Goal: Task Accomplishment & Management: Manage account settings

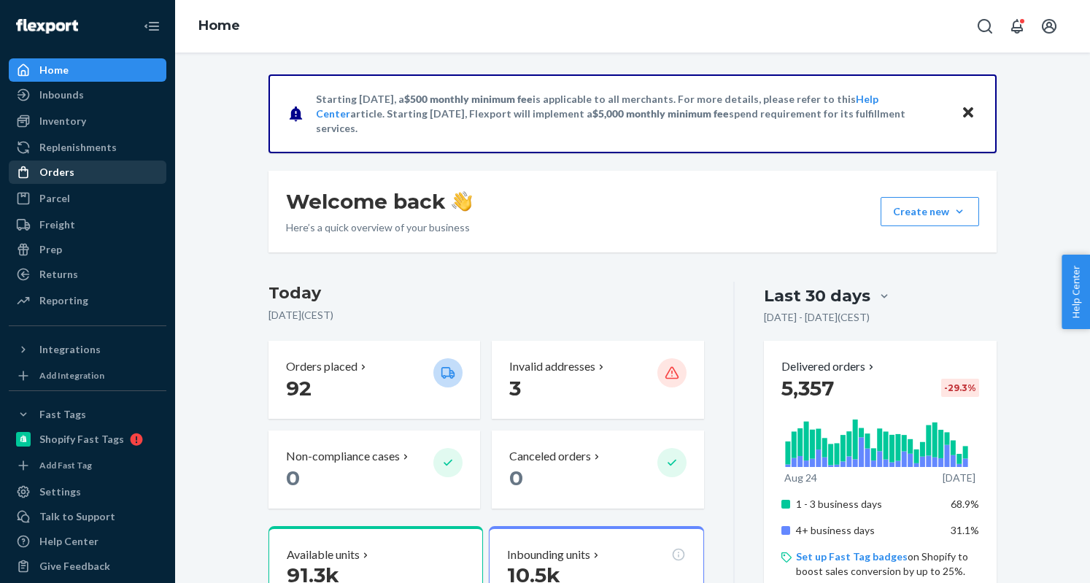
click at [83, 162] on div "Orders" at bounding box center [87, 172] width 155 height 20
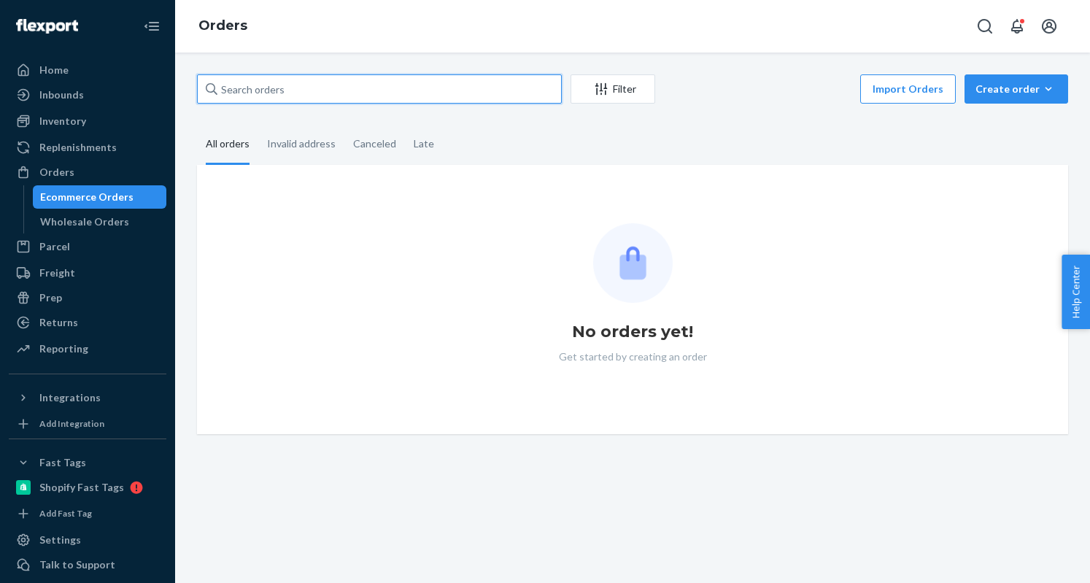
click at [235, 84] on input "text" at bounding box center [379, 88] width 365 height 29
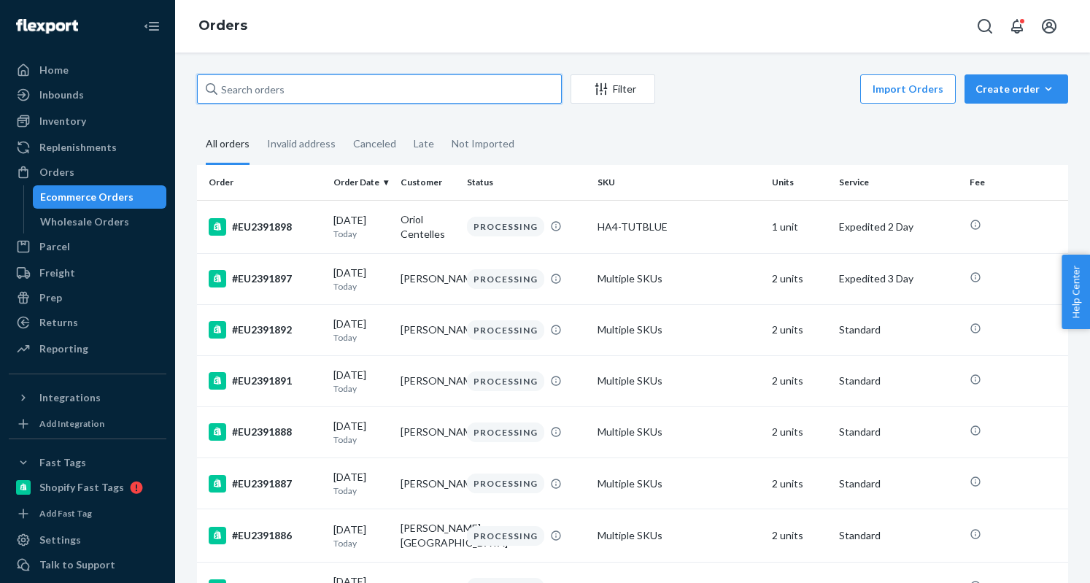
paste input "#EU2381821"
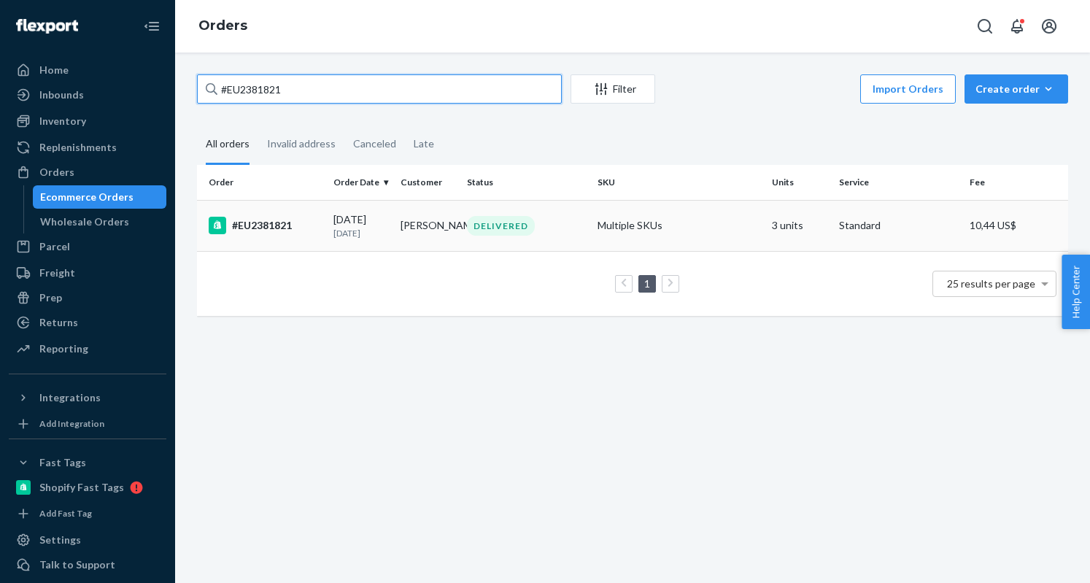
type input "#EU2381821"
click at [270, 231] on div "#EU2381821" at bounding box center [265, 226] width 113 height 18
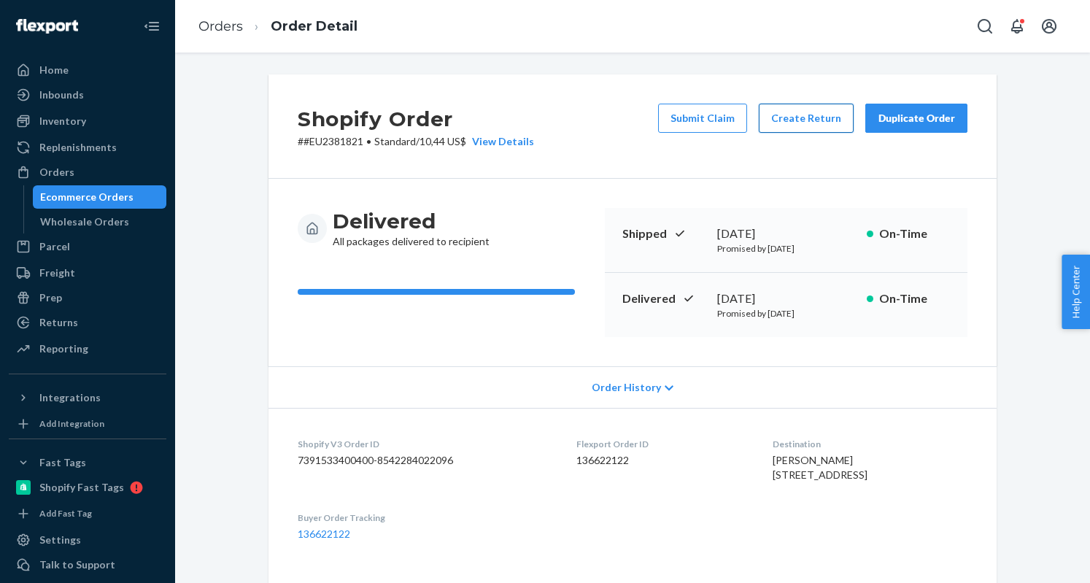
click at [809, 120] on button "Create Return" at bounding box center [806, 118] width 95 height 29
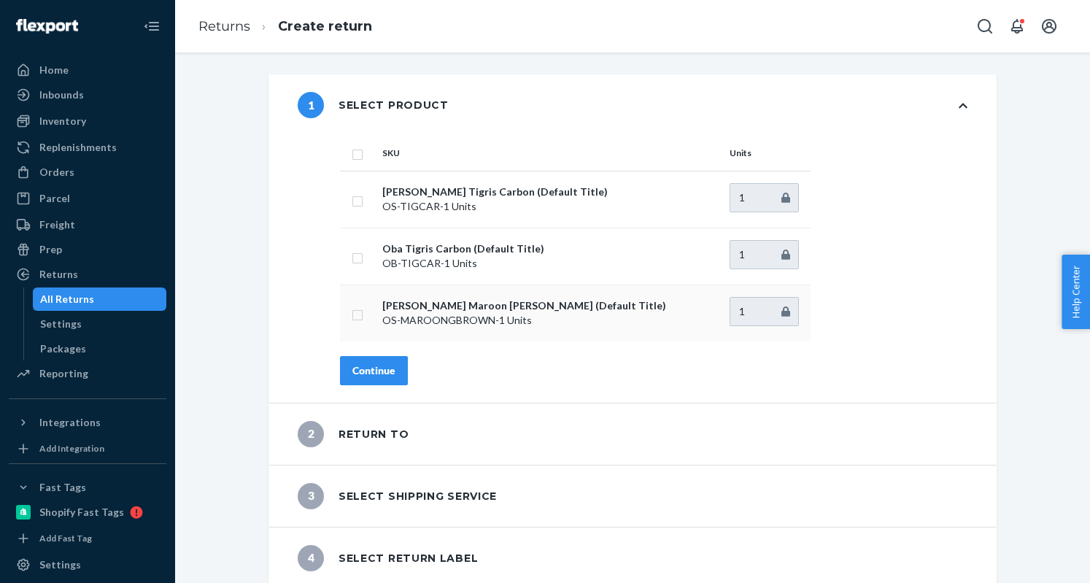
click at [352, 316] on input "checkbox" at bounding box center [358, 313] width 12 height 15
checkbox input "true"
click at [352, 255] on input "checkbox" at bounding box center [358, 256] width 12 height 15
checkbox input "true"
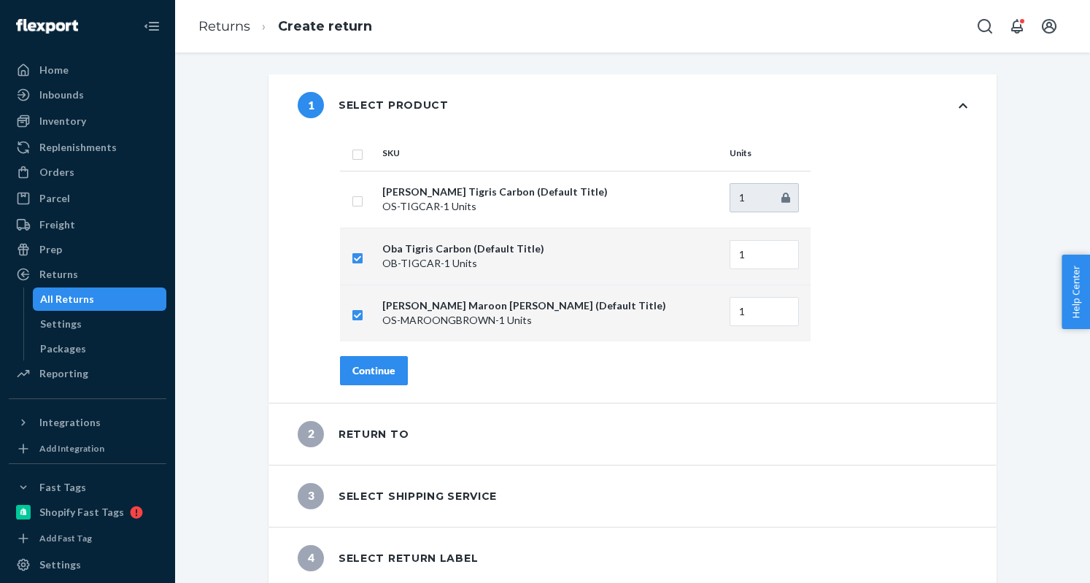
click at [380, 363] on div "Continue" at bounding box center [374, 370] width 43 height 15
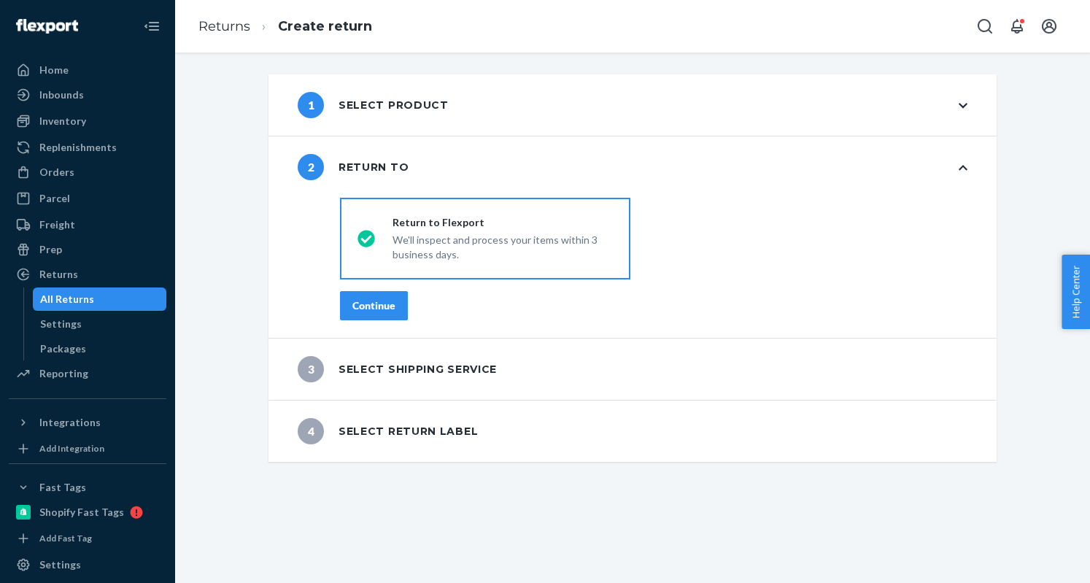
click at [367, 312] on div "Continue" at bounding box center [374, 306] width 43 height 15
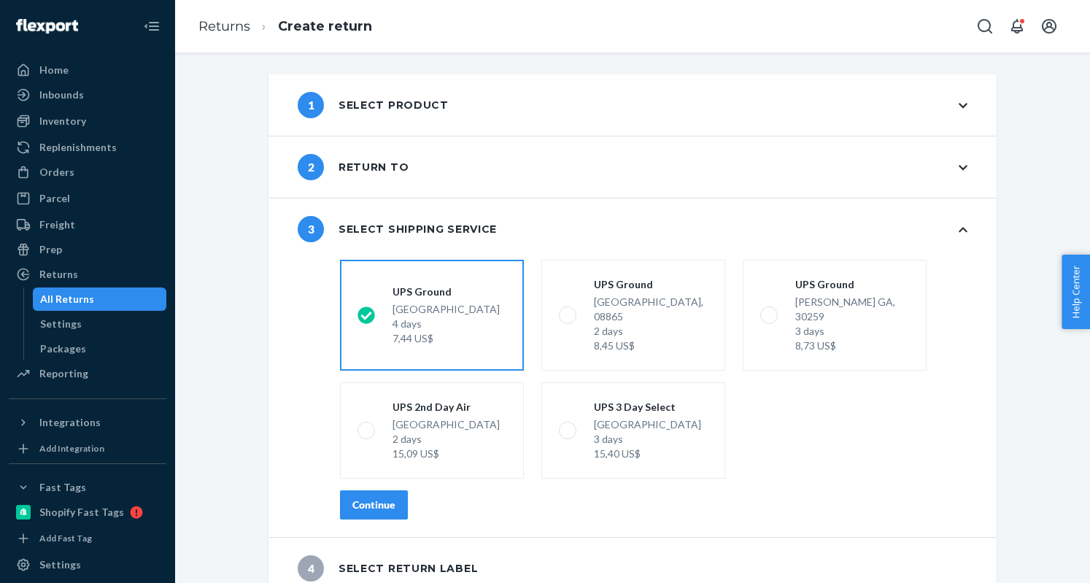
click at [382, 498] on div "Continue" at bounding box center [374, 505] width 43 height 15
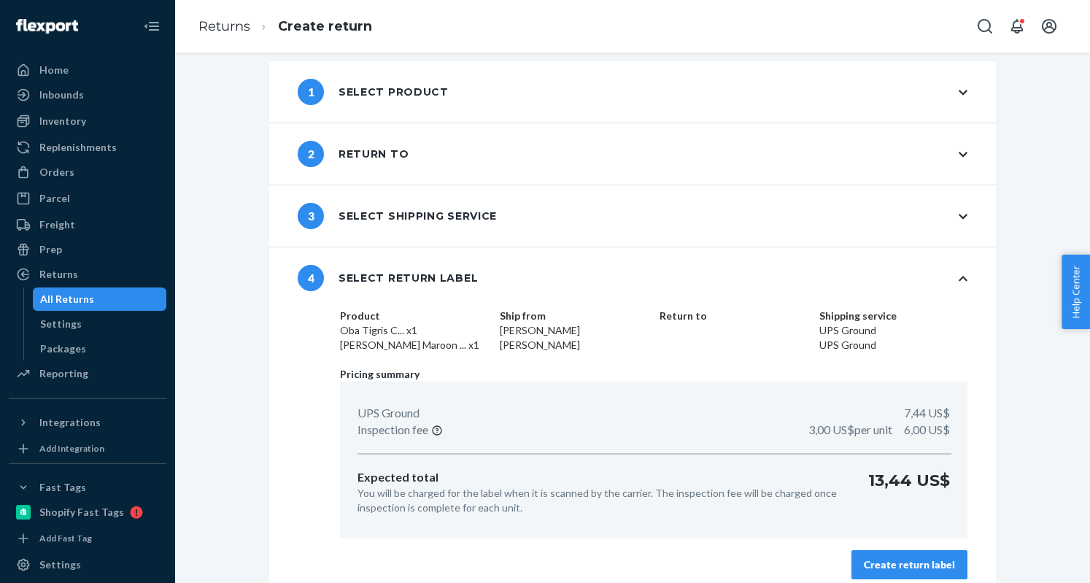
scroll to position [26, 0]
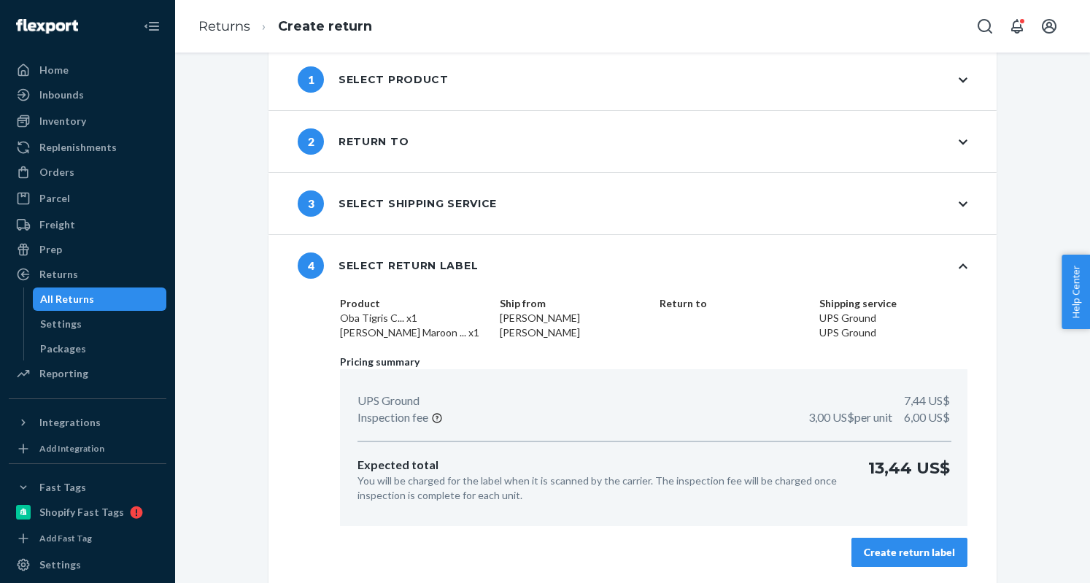
click at [906, 545] on div "Create return label" at bounding box center [909, 552] width 91 height 15
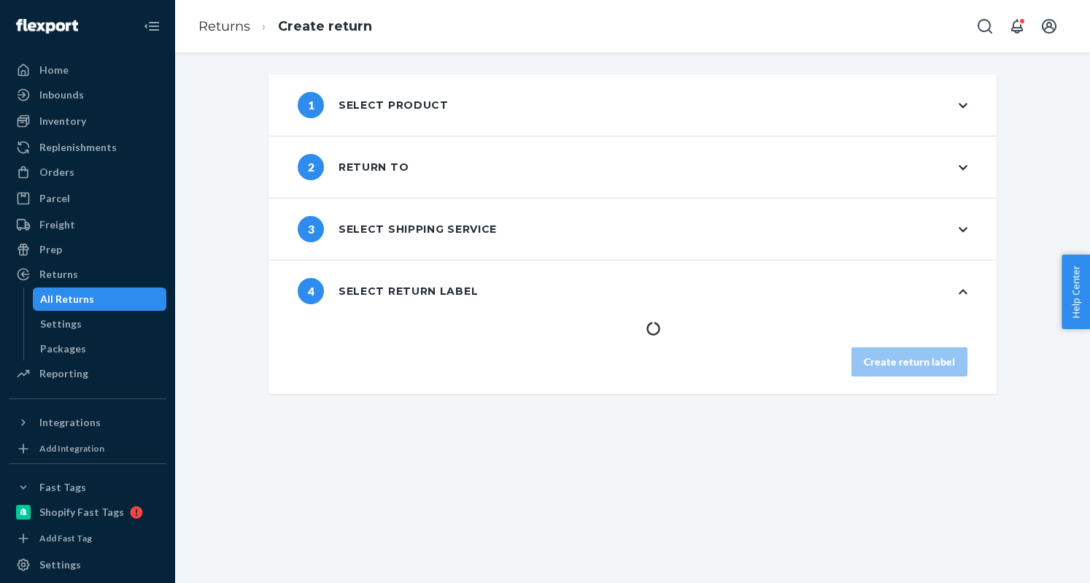
scroll to position [0, 0]
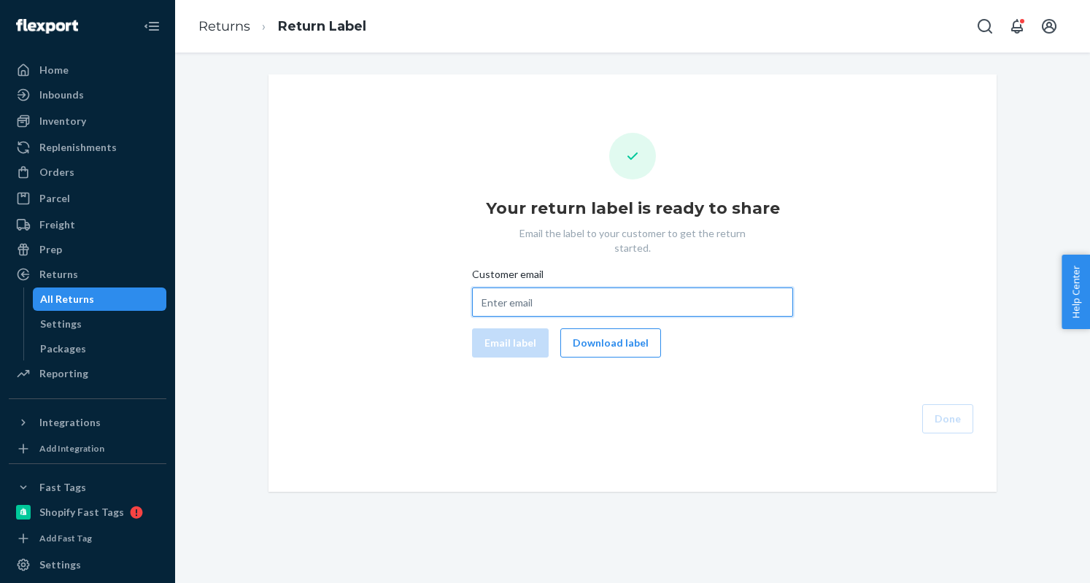
click at [515, 288] on input "Customer email" at bounding box center [632, 302] width 321 height 29
paste input "florence.lambertf@gmail.com"
type input "florence.lambertf@gmail.com"
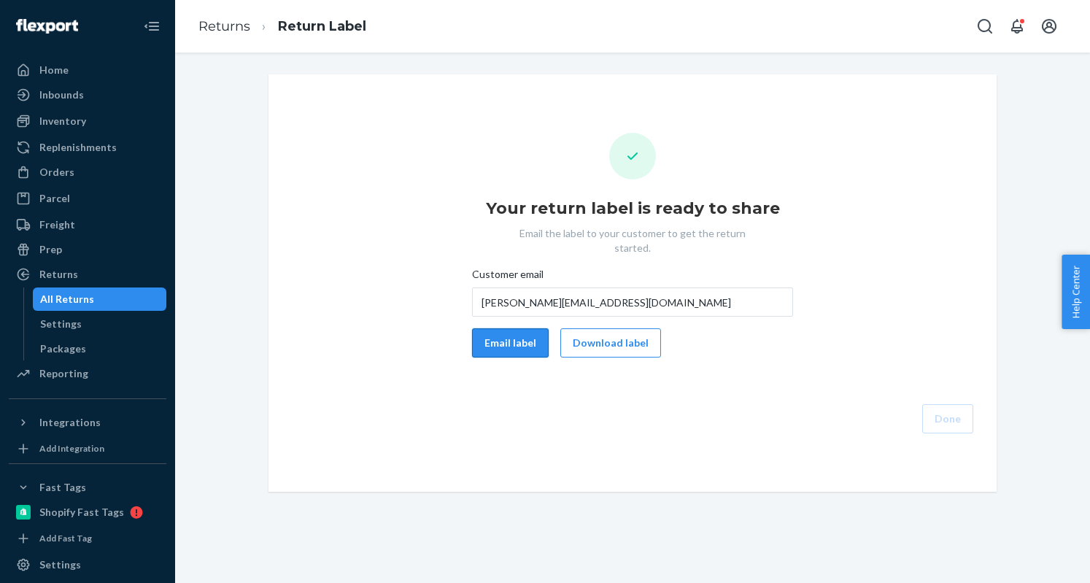
click at [505, 328] on button "Email label" at bounding box center [510, 342] width 77 height 29
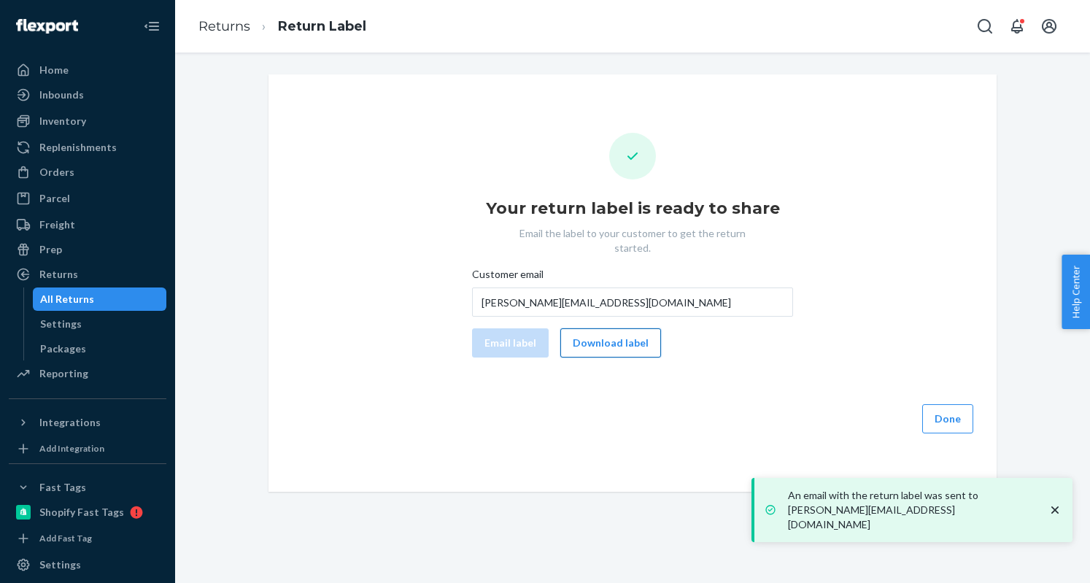
click at [577, 332] on button "Download label" at bounding box center [611, 342] width 101 height 29
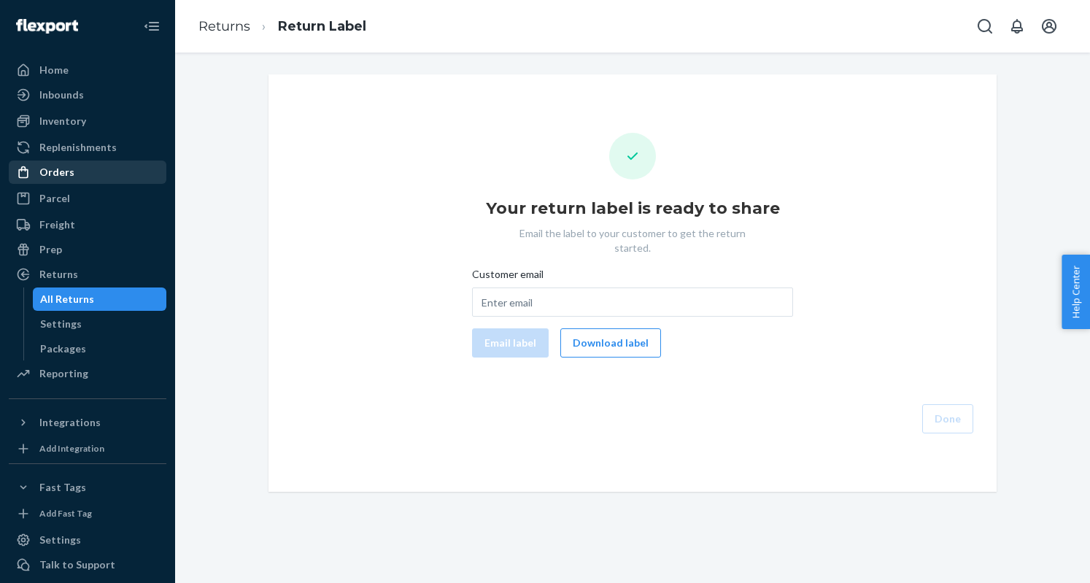
click at [61, 177] on div "Orders" at bounding box center [56, 172] width 35 height 15
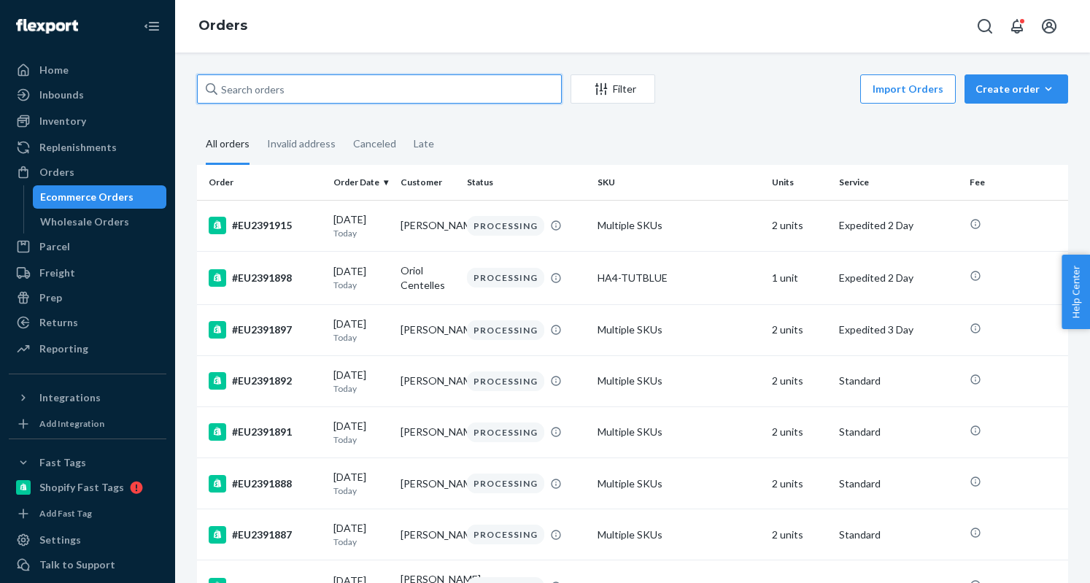
click at [253, 85] on input "text" at bounding box center [379, 88] width 365 height 29
paste input "#EU2367363"
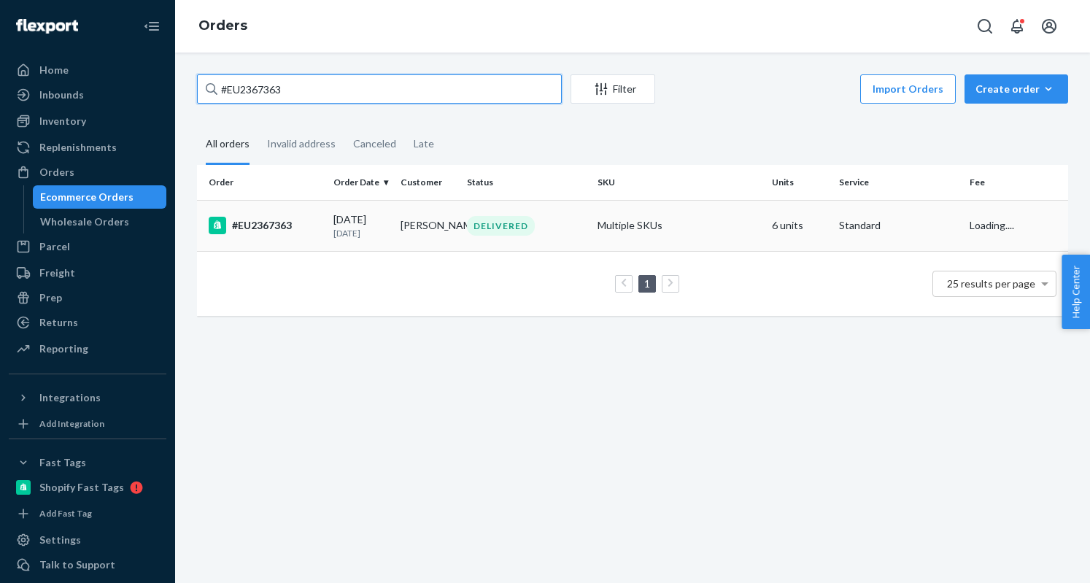
type input "#EU2367363"
click at [257, 221] on div "#EU2367363" at bounding box center [265, 226] width 113 height 18
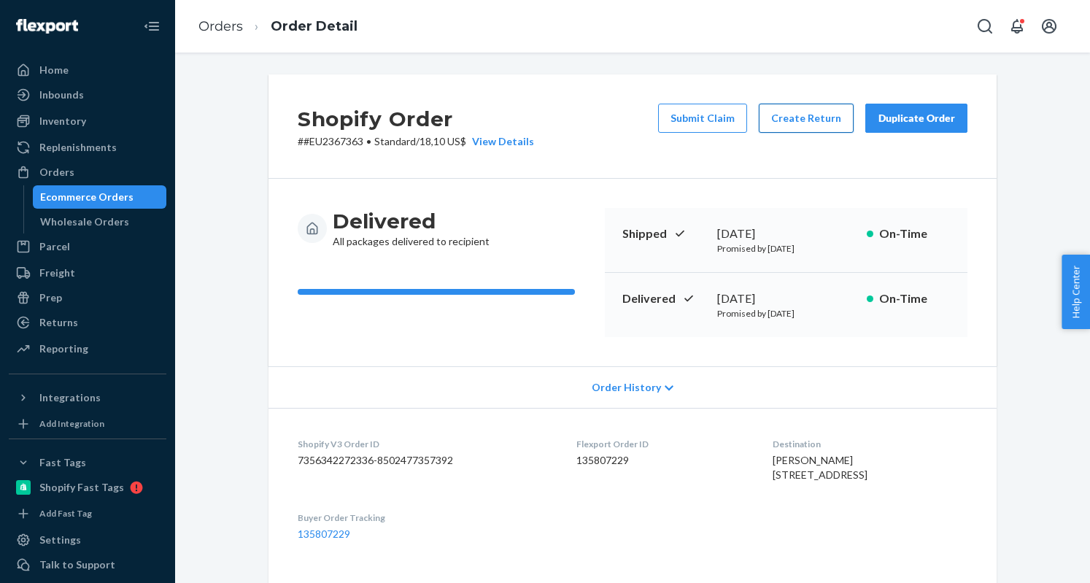
click at [787, 118] on button "Create Return" at bounding box center [806, 118] width 95 height 29
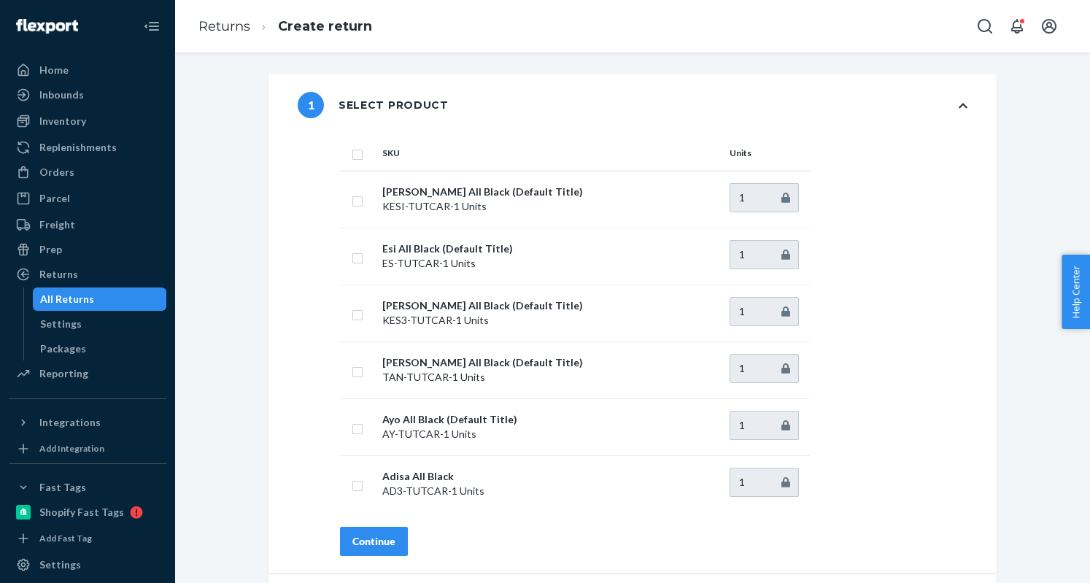
click at [353, 151] on input "checkbox" at bounding box center [358, 152] width 12 height 15
checkbox input "true"
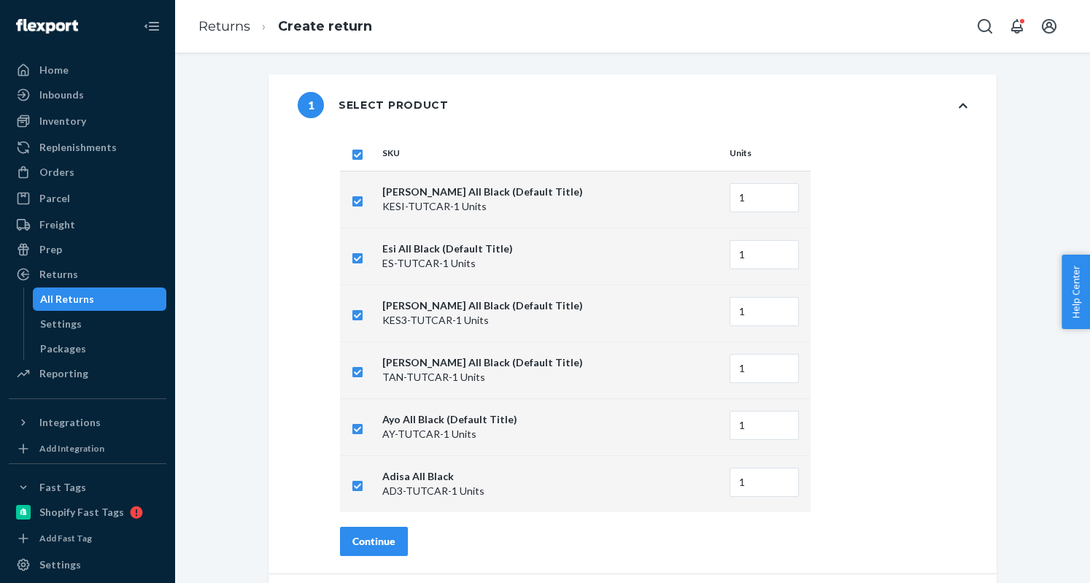
checkbox input "true"
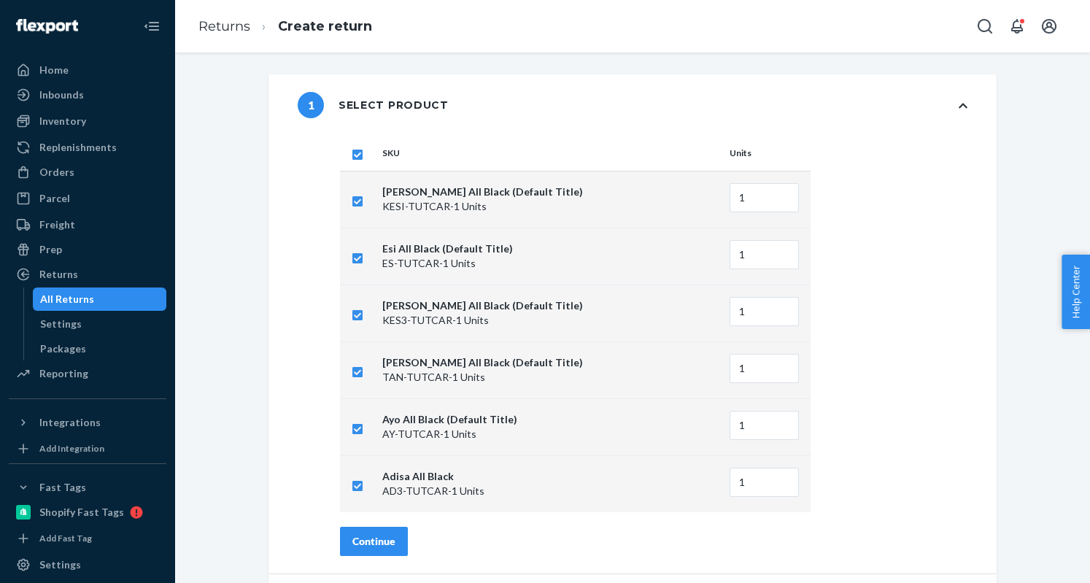
checkbox input "true"
click at [380, 543] on div "Continue" at bounding box center [374, 541] width 43 height 15
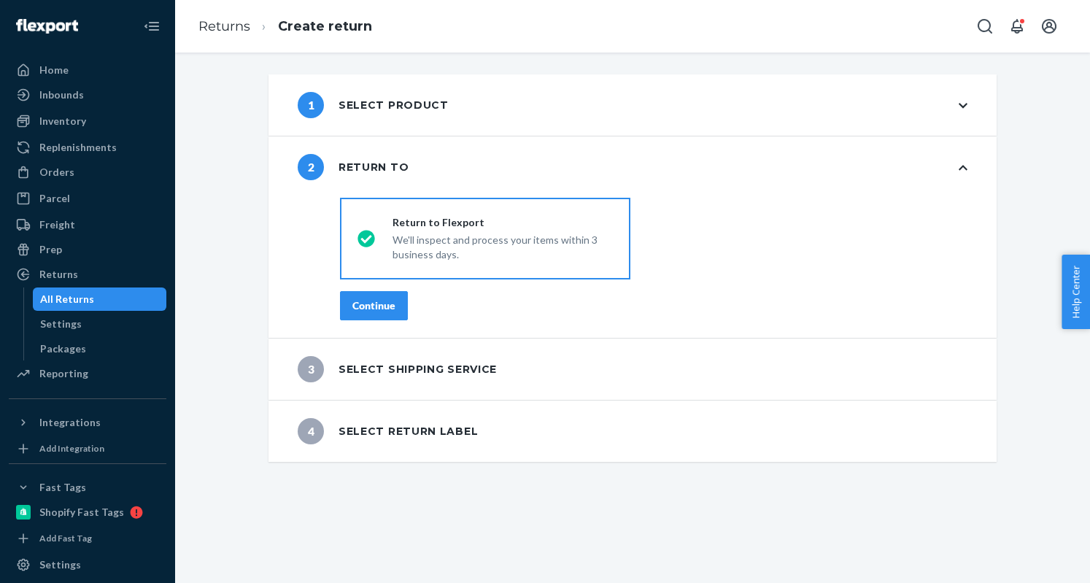
click at [353, 311] on div "Continue" at bounding box center [374, 306] width 43 height 15
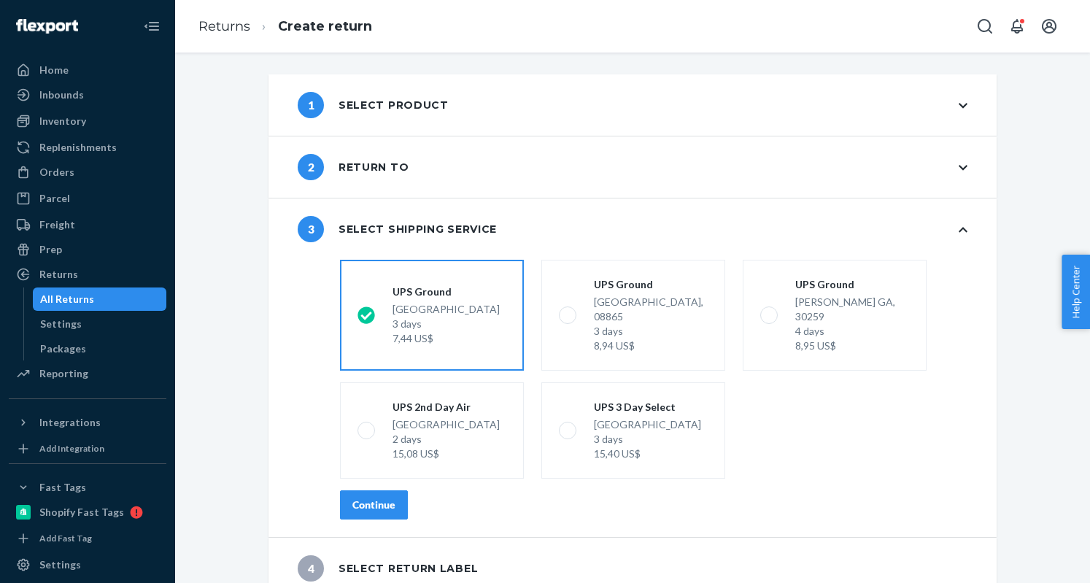
click at [385, 490] on button "Continue" at bounding box center [374, 504] width 68 height 29
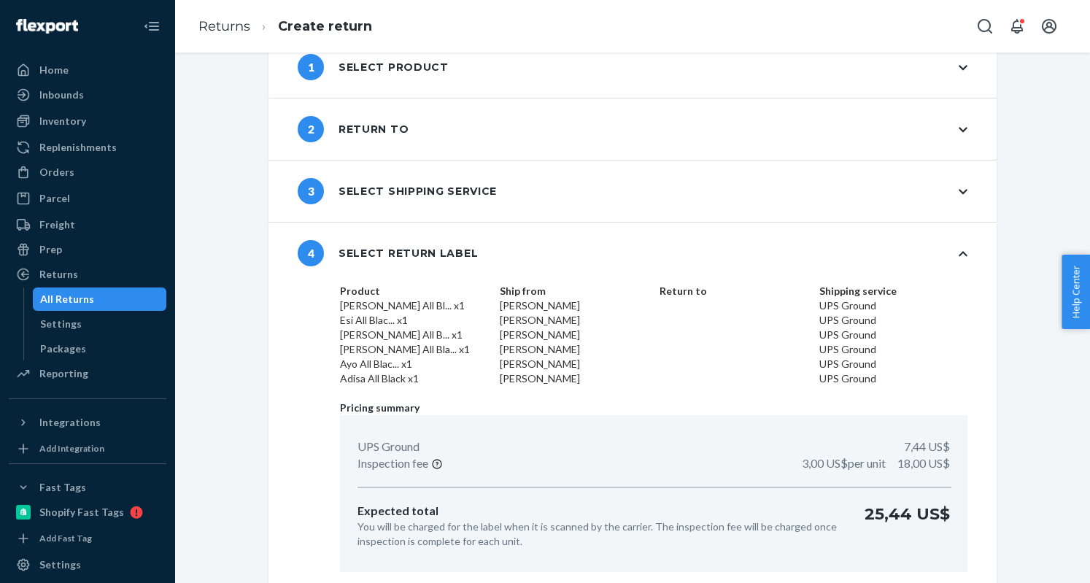
scroll to position [84, 0]
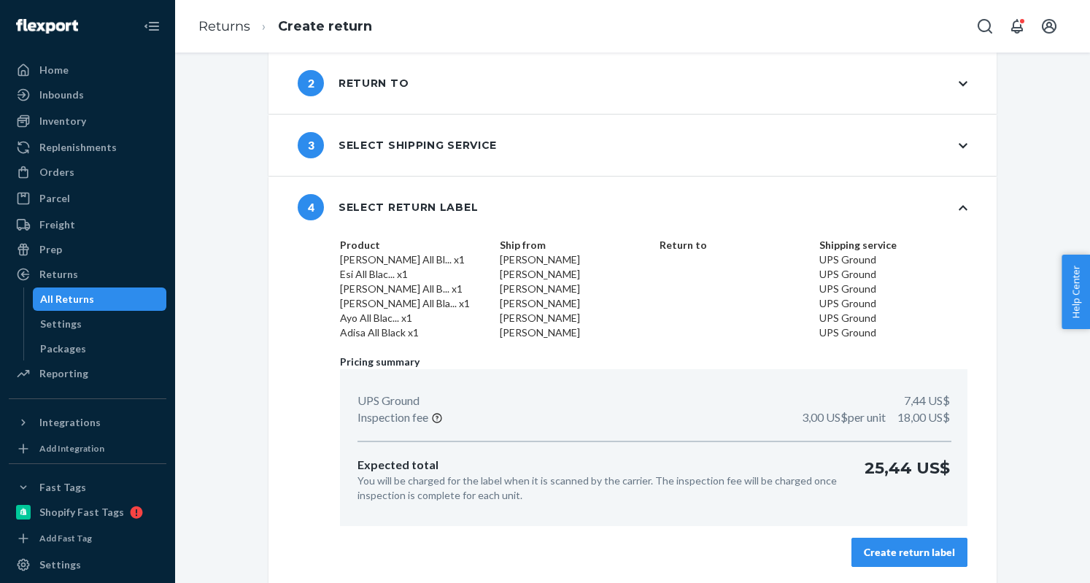
click at [919, 545] on div "Create return label" at bounding box center [909, 552] width 91 height 15
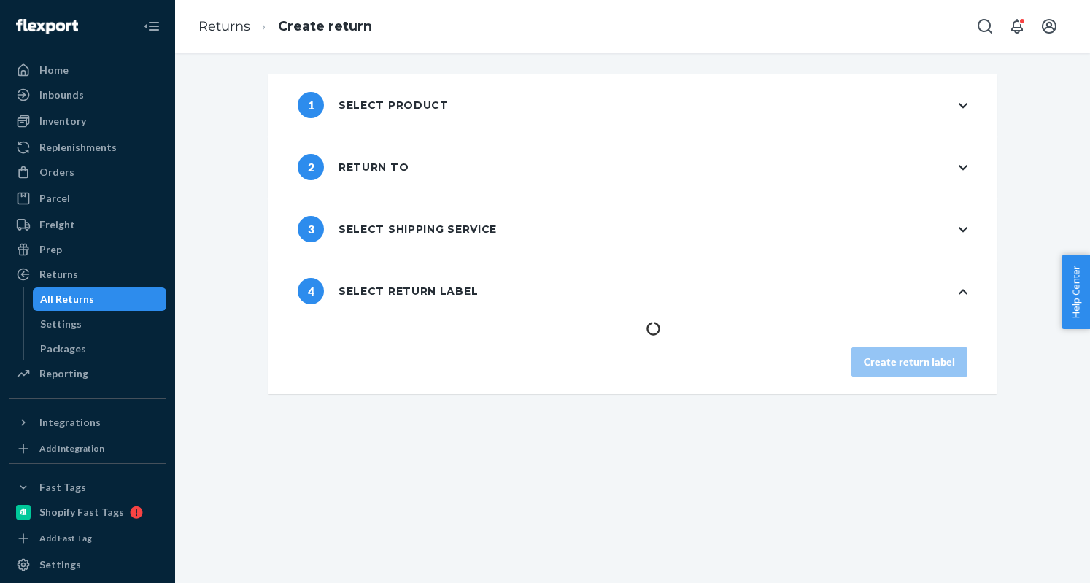
scroll to position [0, 0]
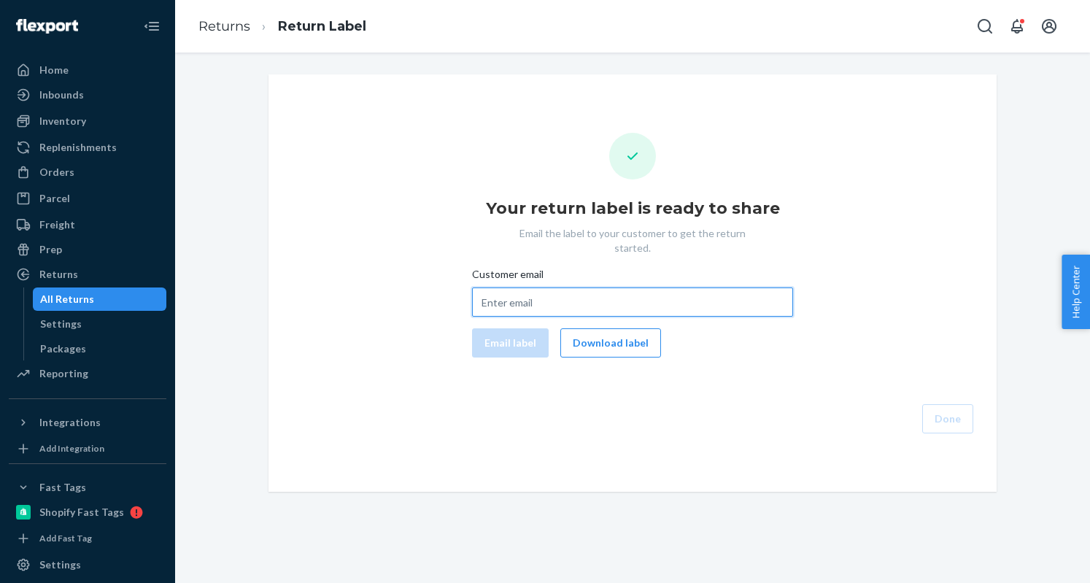
click at [489, 293] on input "Customer email" at bounding box center [632, 302] width 321 height 29
paste input "joe.riddle11@gmail.com"
type input "joe.riddle11@gmail.com"
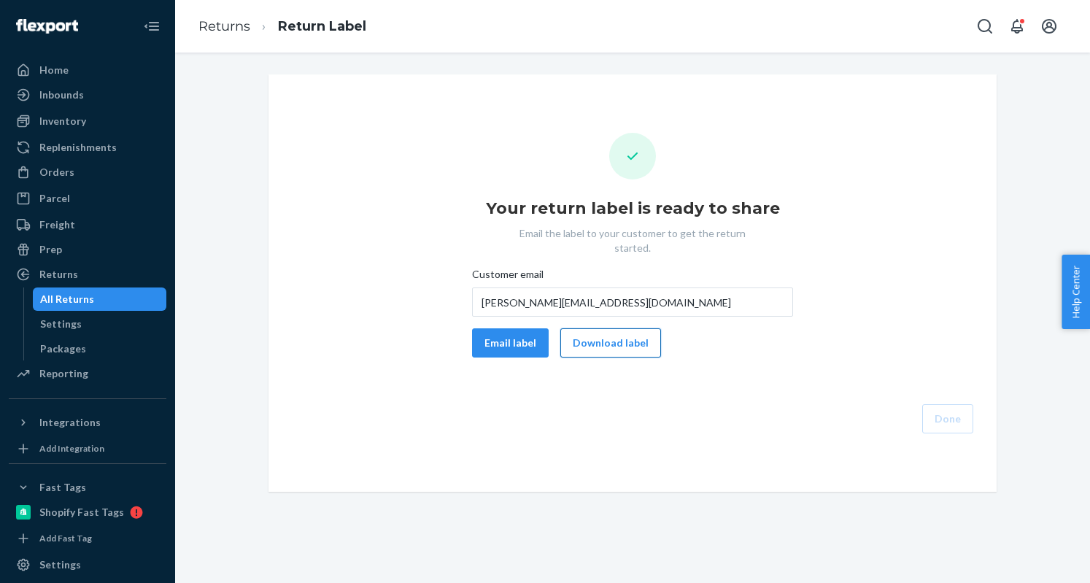
drag, startPoint x: 498, startPoint y: 320, endPoint x: 639, endPoint y: 326, distance: 141.7
click at [506, 328] on button "Email label" at bounding box center [510, 342] width 77 height 29
click at [585, 331] on button "Download label" at bounding box center [611, 342] width 101 height 29
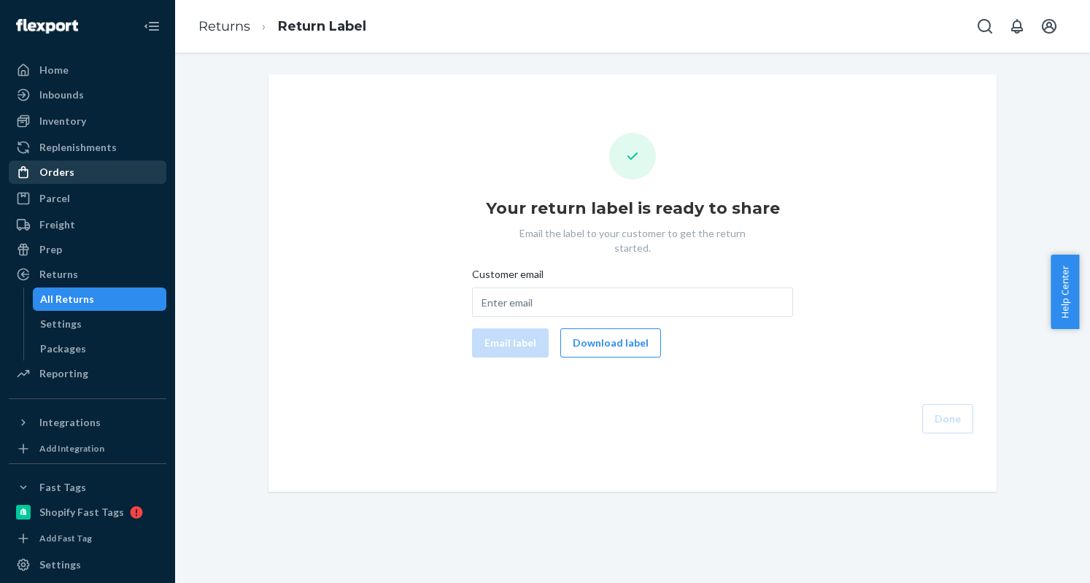
drag, startPoint x: 68, startPoint y: 169, endPoint x: 100, endPoint y: 169, distance: 32.1
click at [68, 169] on div "Orders" at bounding box center [56, 172] width 35 height 15
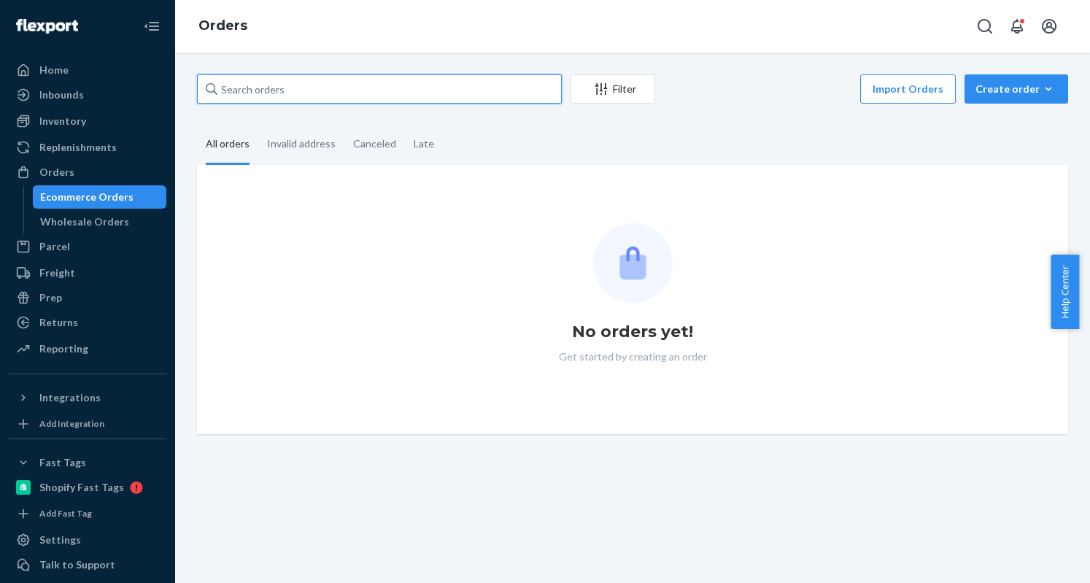
click at [298, 91] on input "text" at bounding box center [379, 88] width 365 height 29
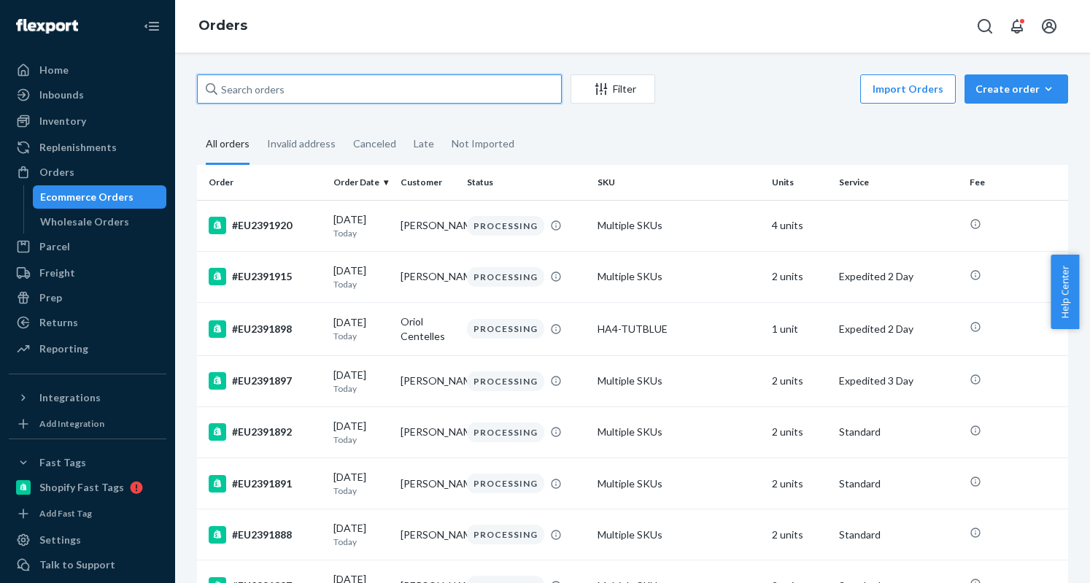
paste input "#EU2385844"
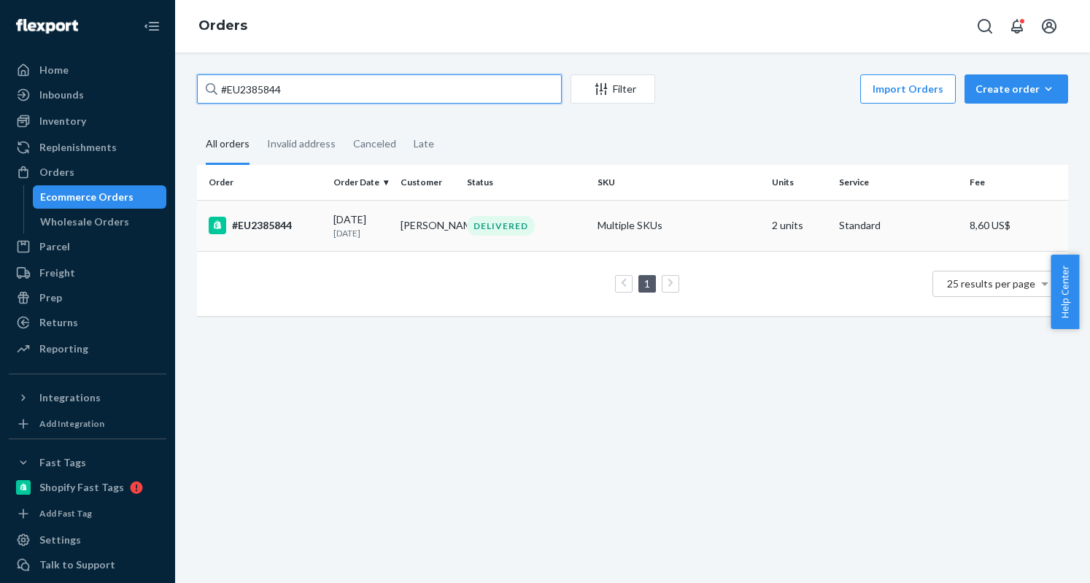
type input "#EU2385844"
click at [264, 228] on div "#EU2385844" at bounding box center [265, 226] width 113 height 18
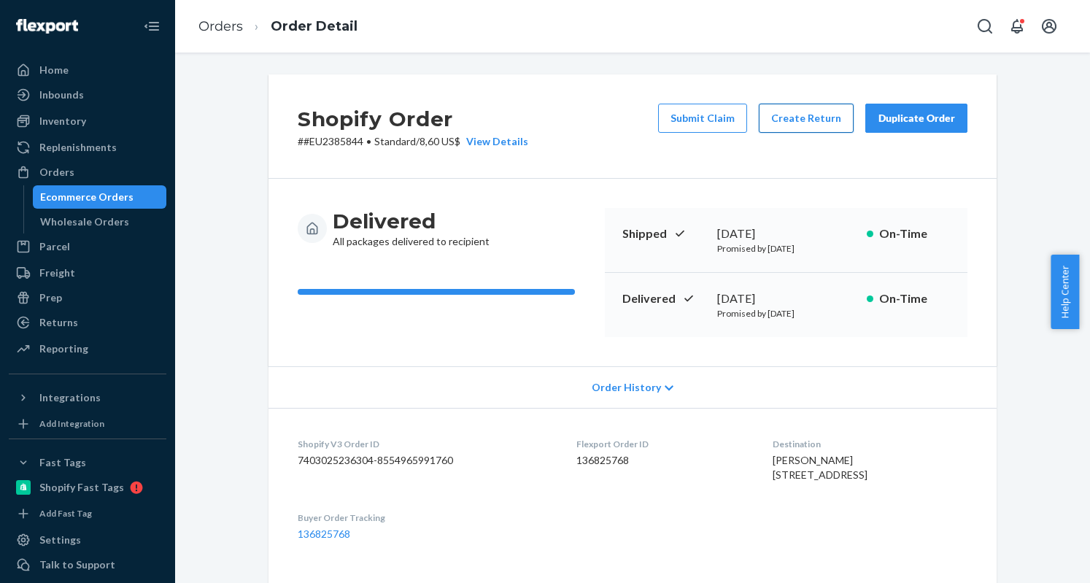
click at [787, 123] on button "Create Return" at bounding box center [806, 118] width 95 height 29
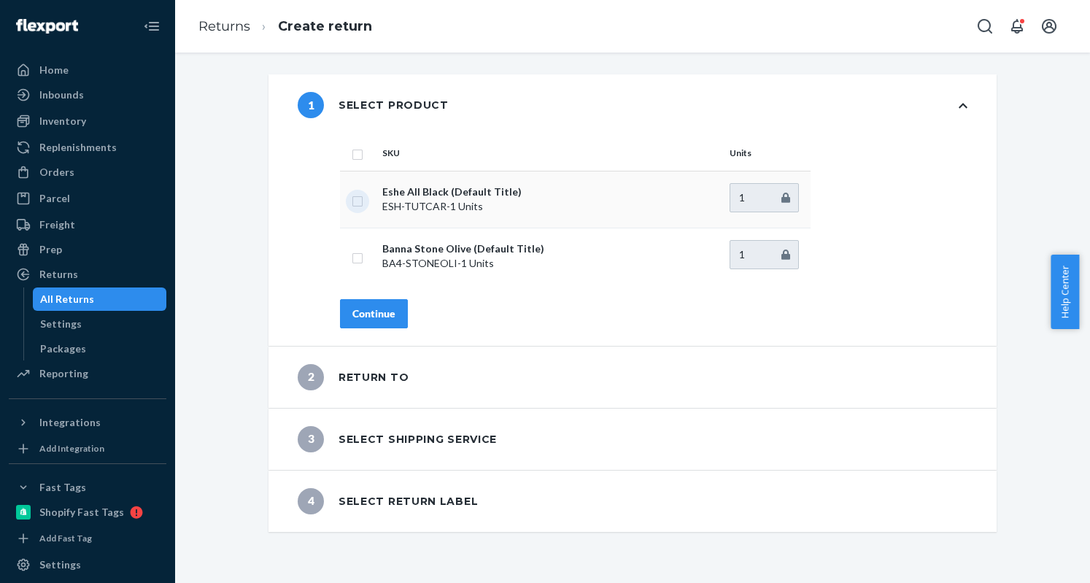
click at [357, 201] on input "checkbox" at bounding box center [358, 199] width 12 height 15
checkbox input "true"
click at [376, 315] on div "Continue" at bounding box center [374, 314] width 43 height 15
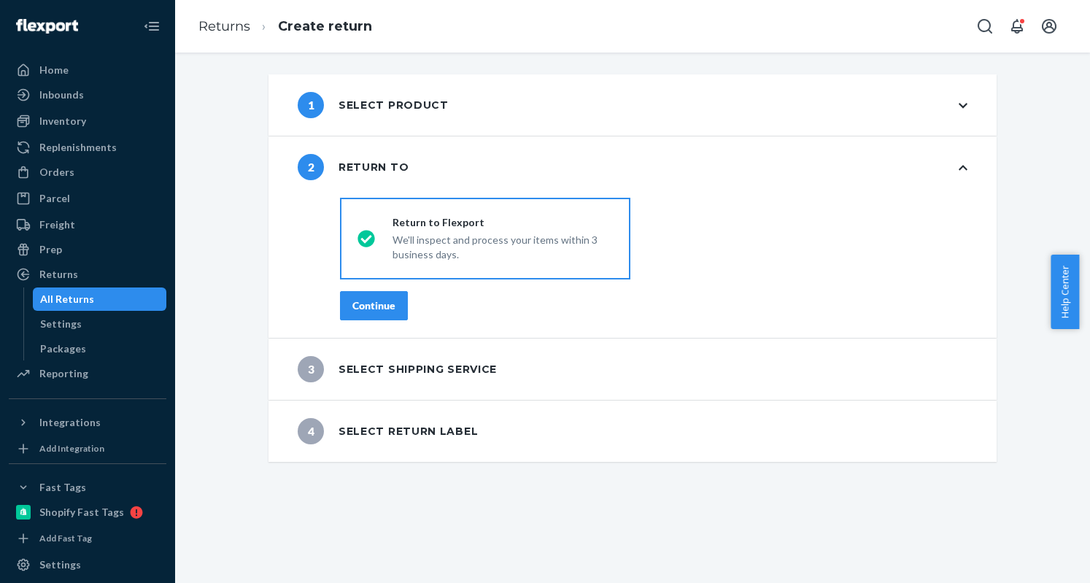
click at [376, 315] on button "Continue" at bounding box center [374, 305] width 68 height 29
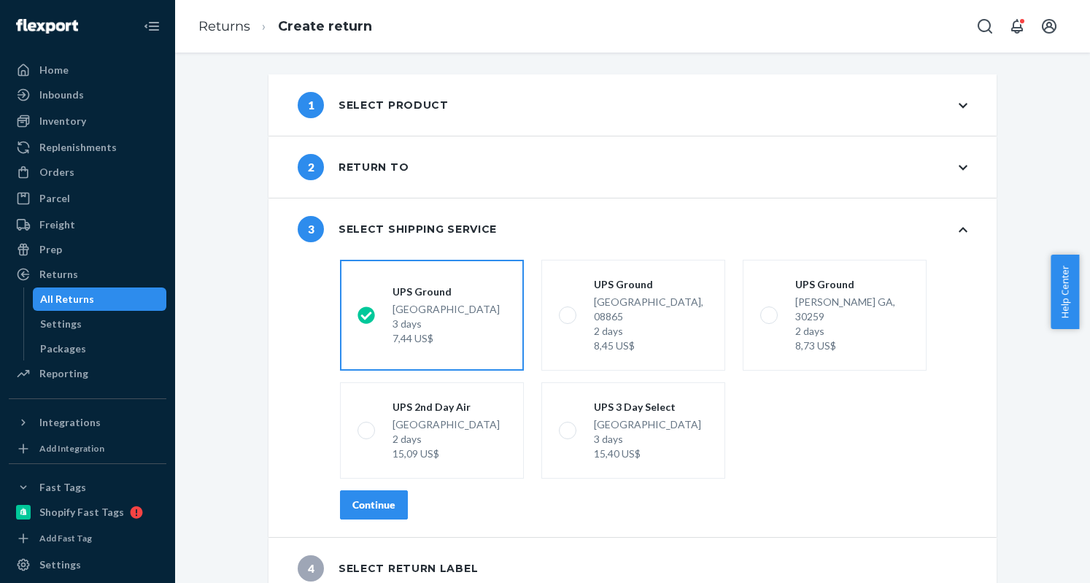
click at [389, 498] on div "Continue" at bounding box center [374, 505] width 43 height 15
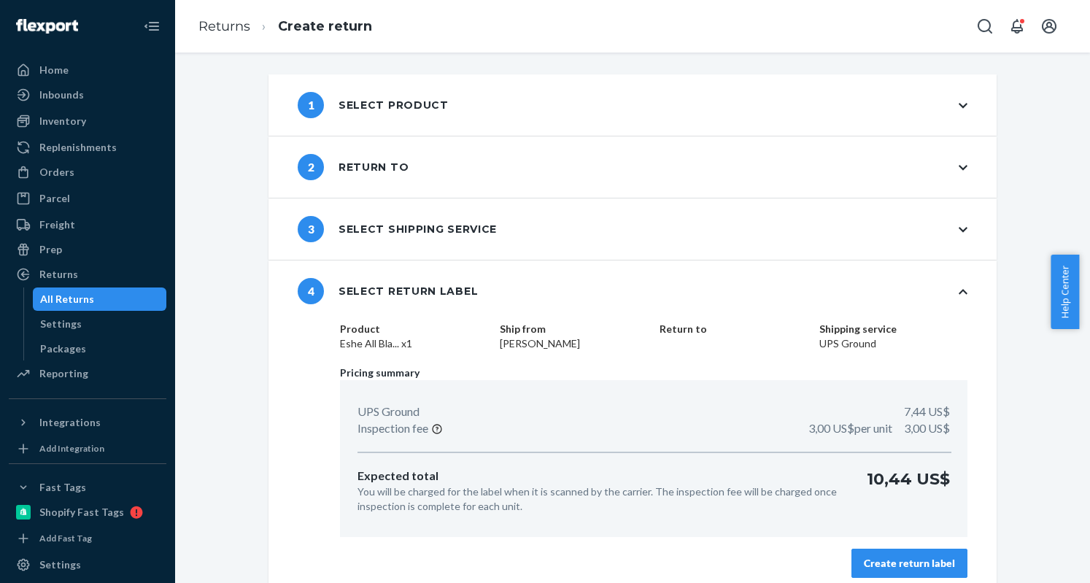
click at [890, 553] on button "Create return label" at bounding box center [910, 563] width 116 height 29
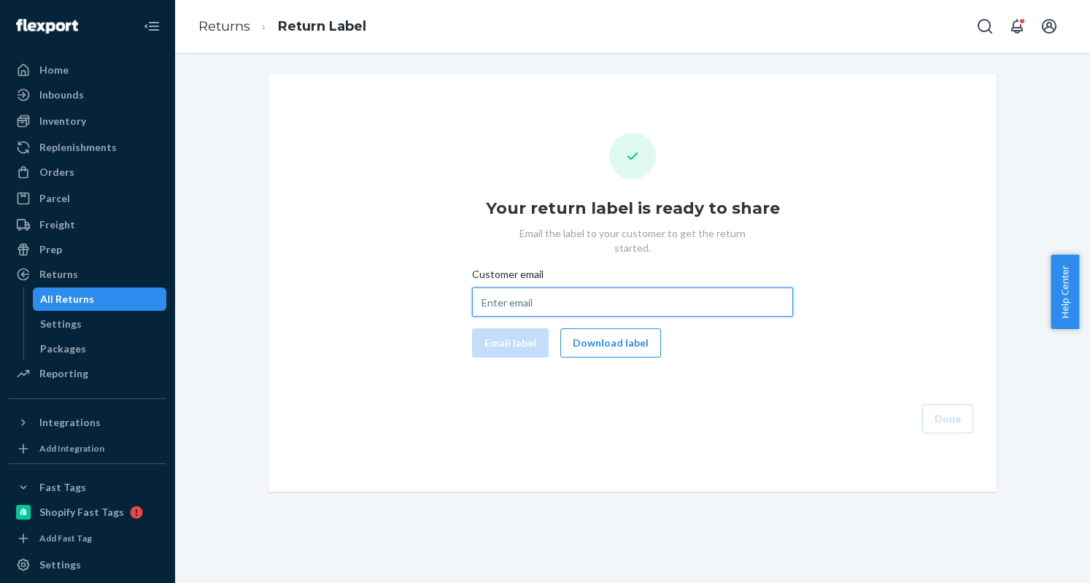
click at [547, 288] on input "Customer email" at bounding box center [632, 302] width 321 height 29
paste input "elizammoore98@gmail.com"
type input "elizammoore98@gmail.com"
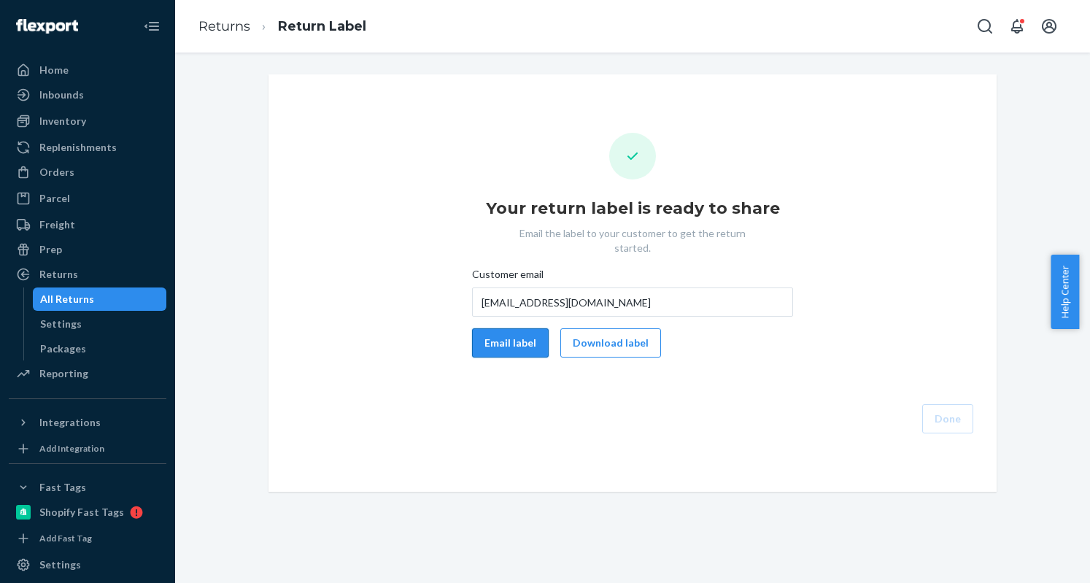
click at [530, 332] on button "Email label" at bounding box center [510, 342] width 77 height 29
click at [594, 334] on button "Download label" at bounding box center [611, 342] width 101 height 29
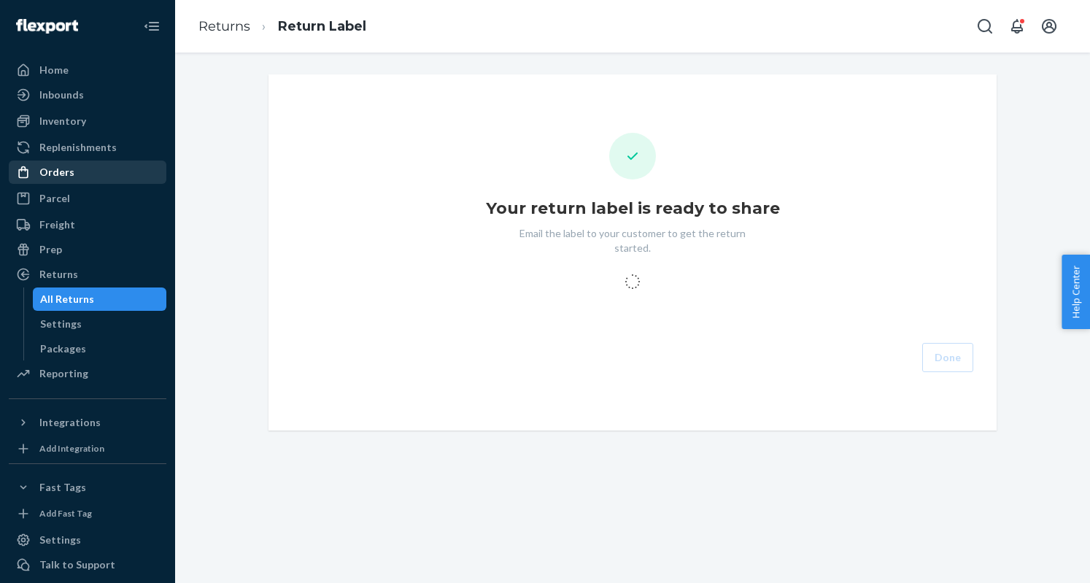
click at [102, 176] on div "Orders" at bounding box center [87, 172] width 155 height 20
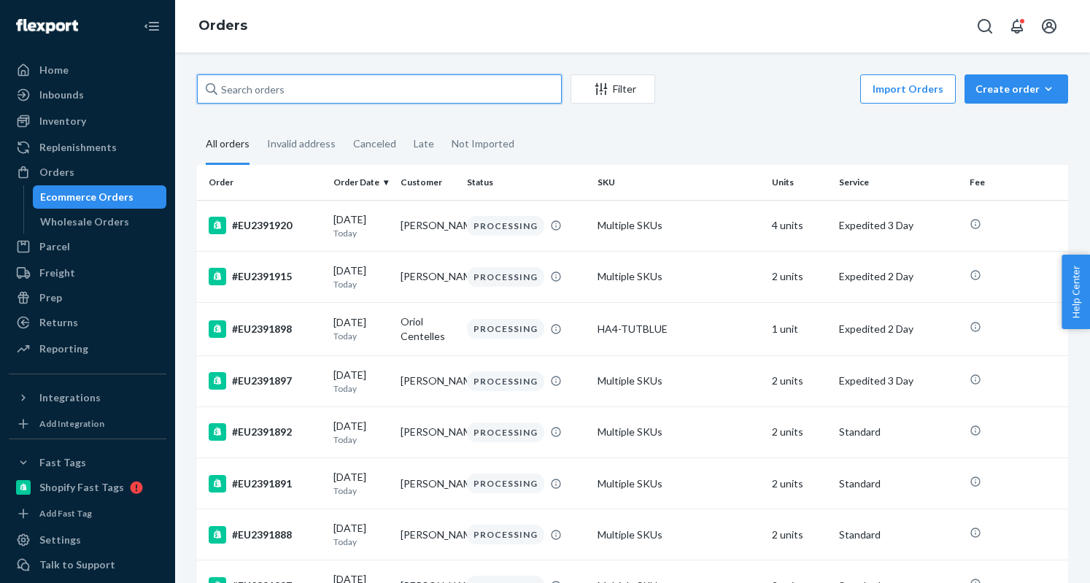
click at [266, 82] on input "text" at bounding box center [379, 88] width 365 height 29
paste input "EU2376203"
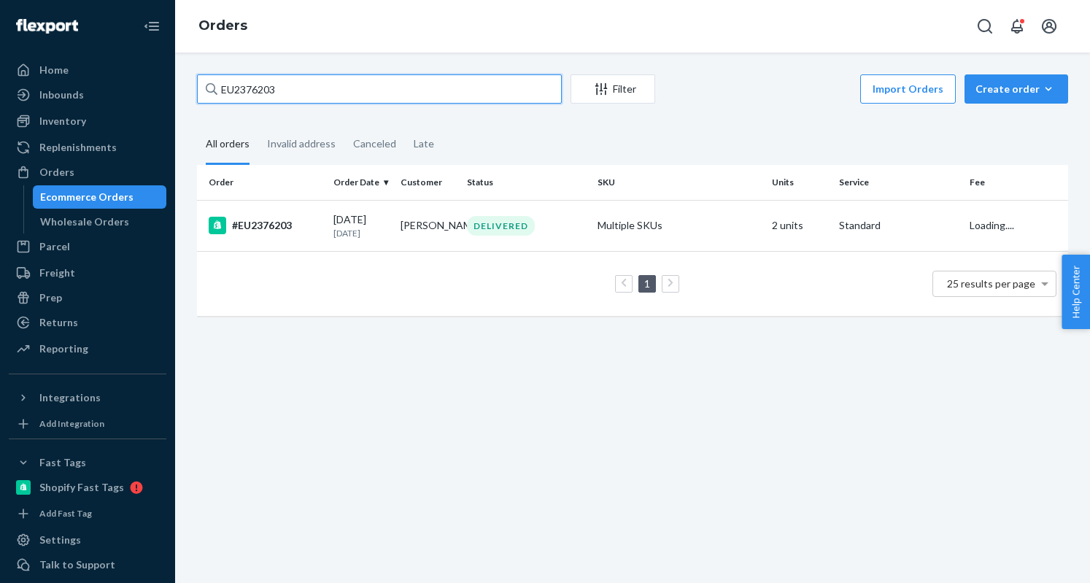
type input "EU2376203"
click at [264, 217] on div "#EU2376203" at bounding box center [265, 226] width 113 height 18
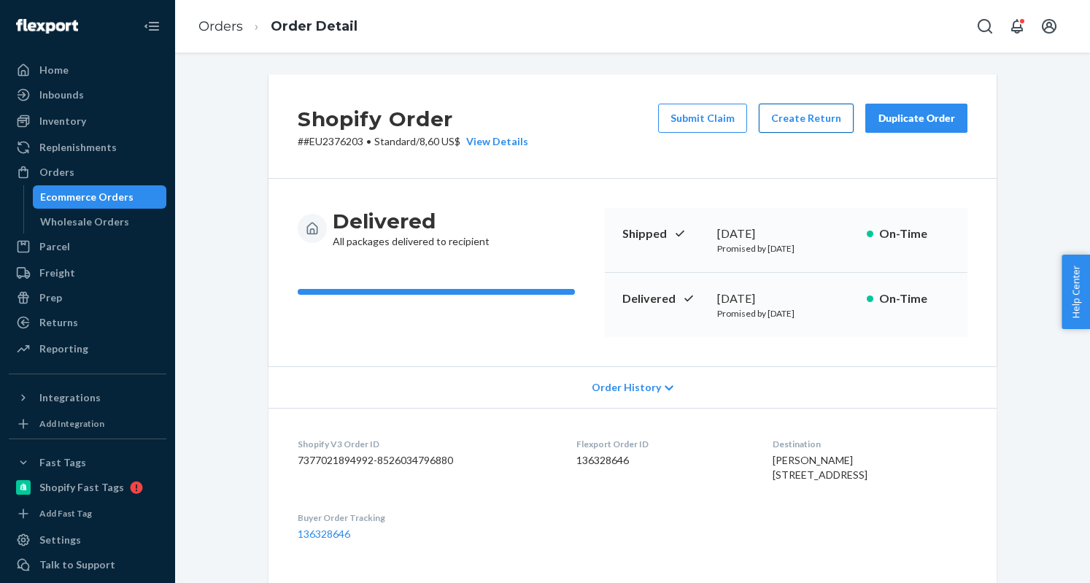
click at [821, 115] on button "Create Return" at bounding box center [806, 118] width 95 height 29
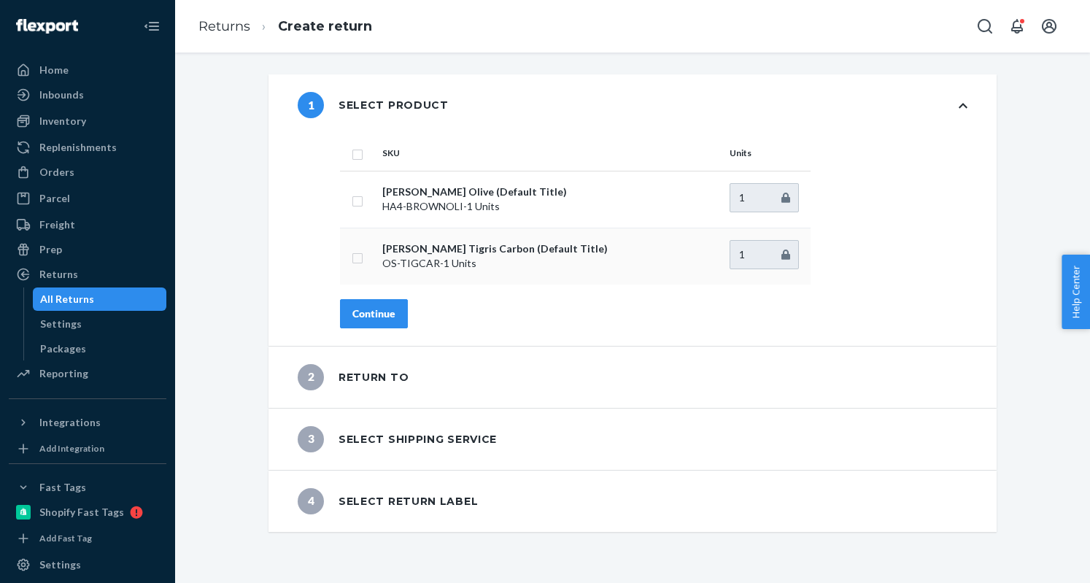
click at [352, 258] on input "checkbox" at bounding box center [358, 256] width 12 height 15
checkbox input "true"
click at [373, 313] on div "Continue" at bounding box center [374, 314] width 43 height 15
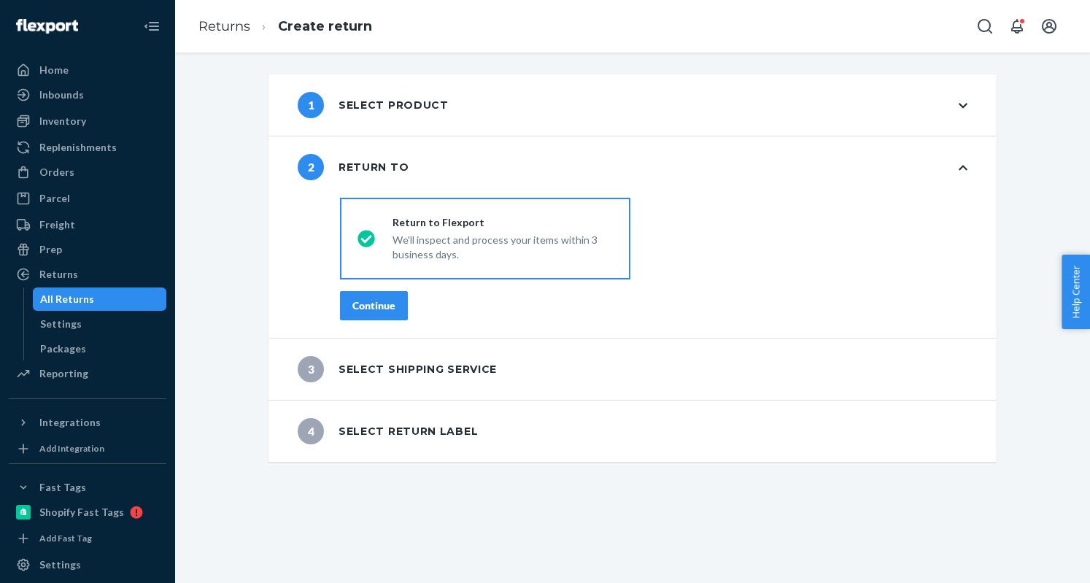
click at [373, 312] on div "Continue" at bounding box center [374, 306] width 43 height 15
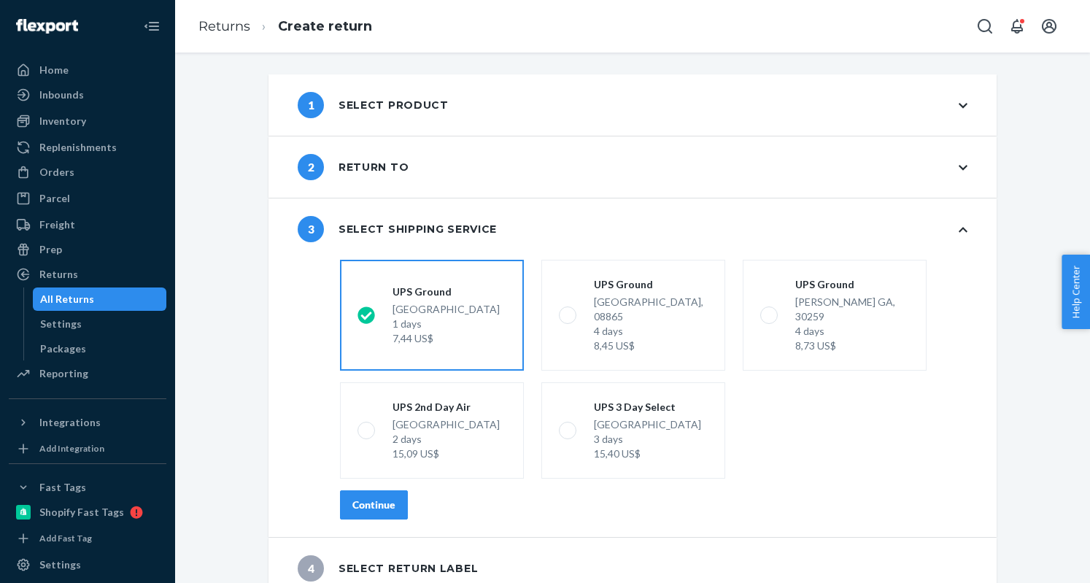
scroll to position [1, 0]
click at [392, 490] on button "Continue" at bounding box center [374, 504] width 68 height 29
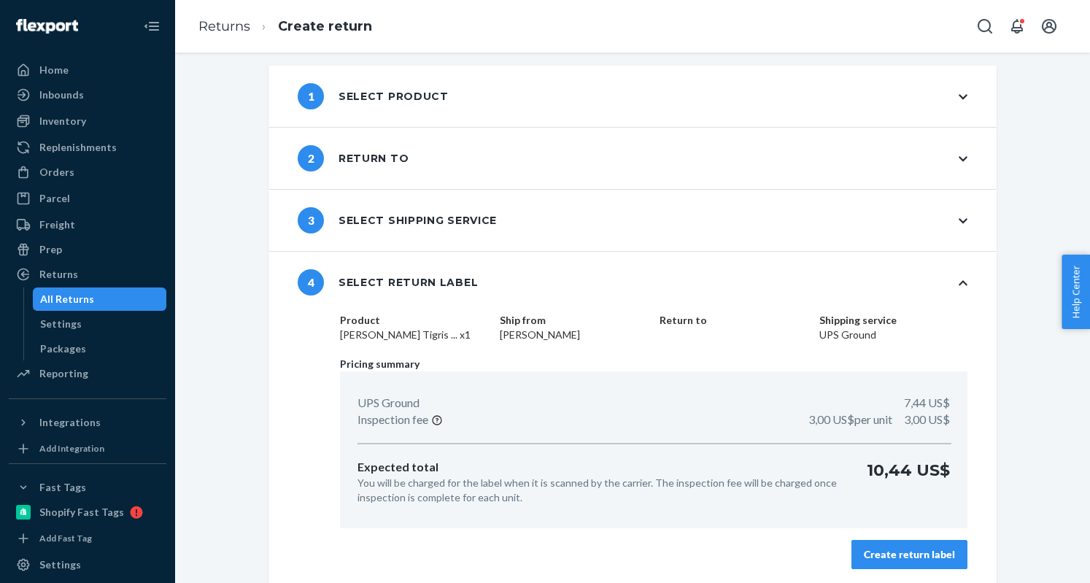
scroll to position [11, 0]
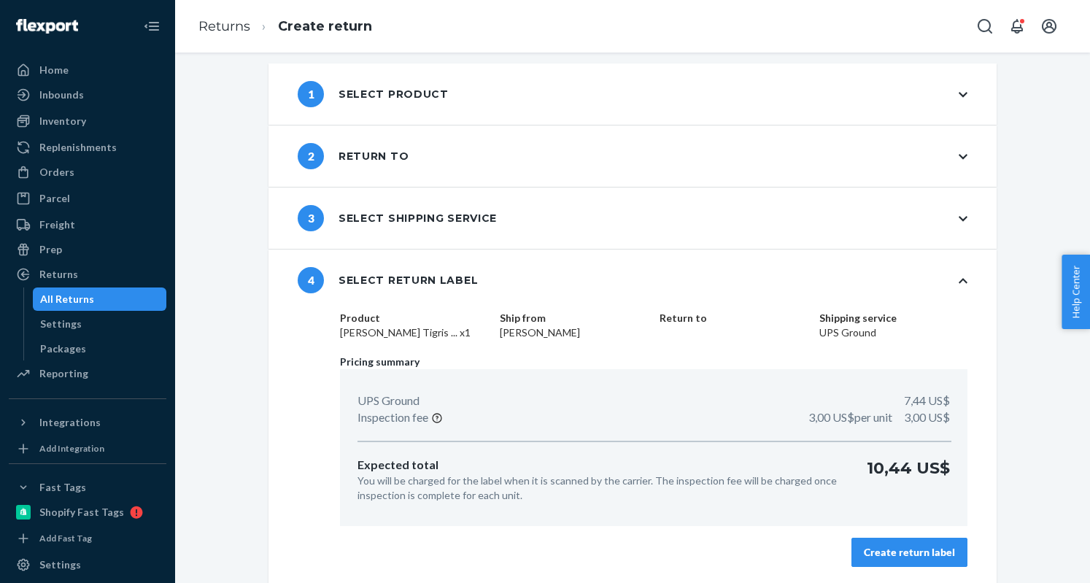
click at [925, 555] on div "Create return label" at bounding box center [909, 552] width 91 height 15
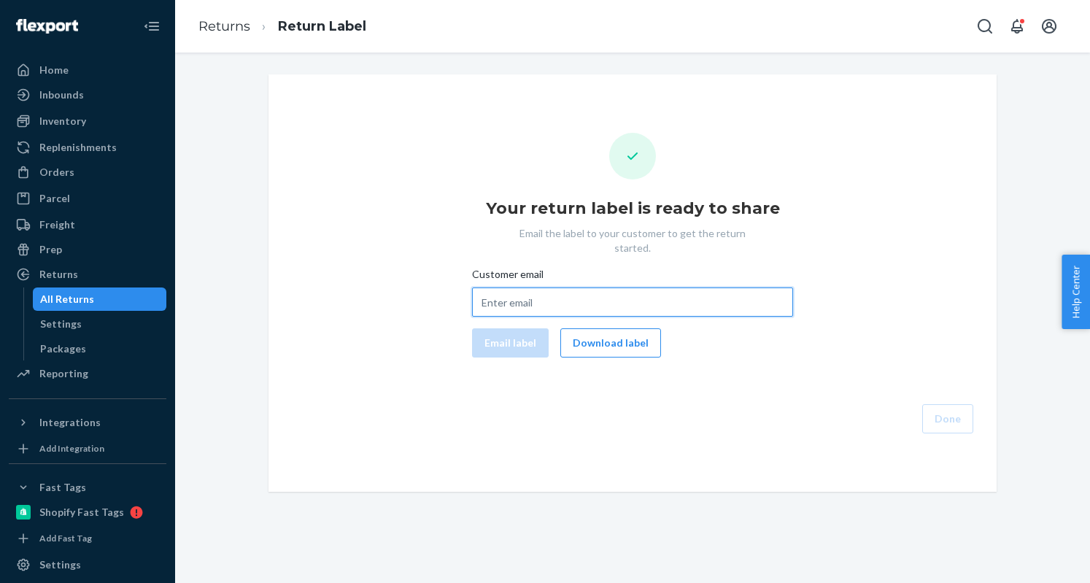
click at [517, 293] on input "Customer email" at bounding box center [632, 302] width 321 height 29
paste input "charlottevitak@gmail.com"
type input "charlottevitak@gmail.com"
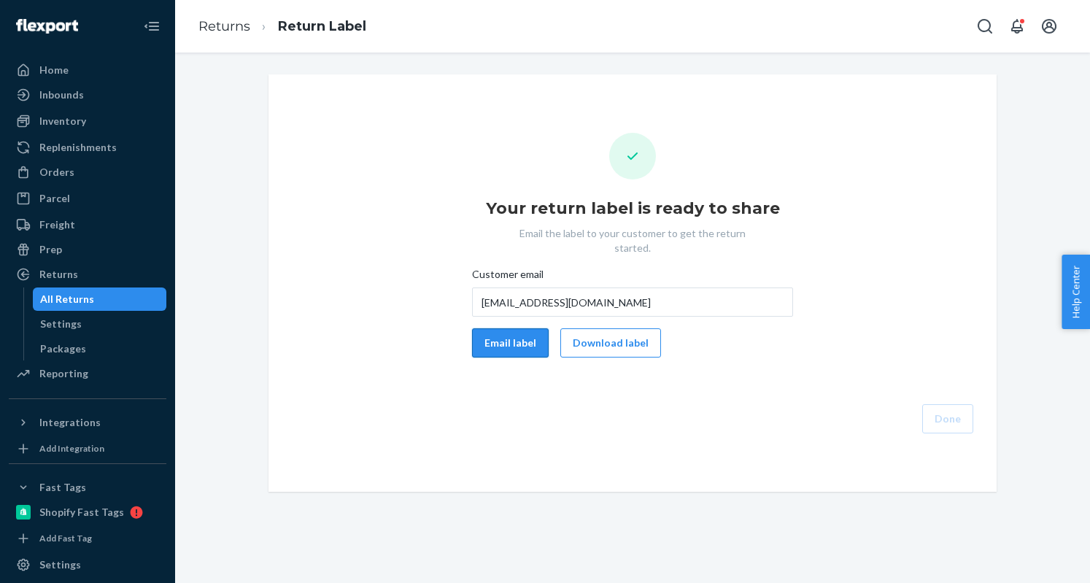
click at [517, 328] on button "Email label" at bounding box center [510, 342] width 77 height 29
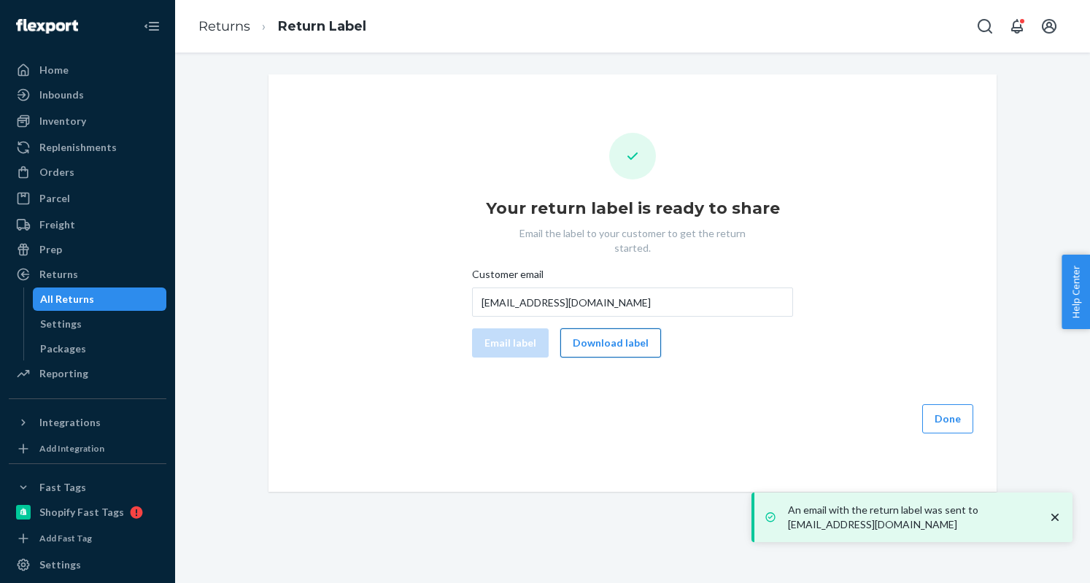
click at [616, 328] on button "Download label" at bounding box center [611, 342] width 101 height 29
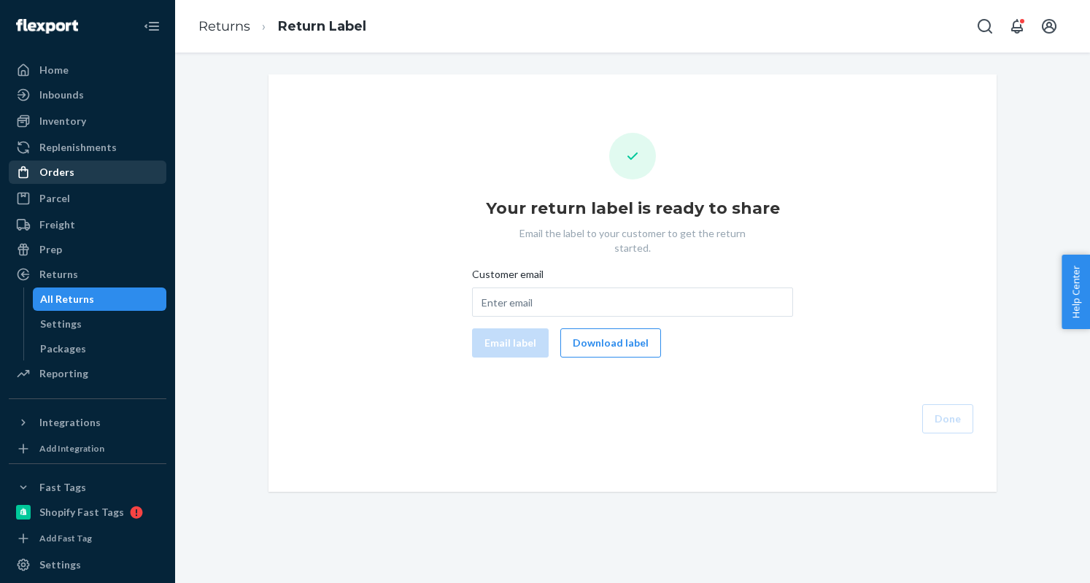
click at [85, 179] on div "Orders" at bounding box center [87, 172] width 155 height 20
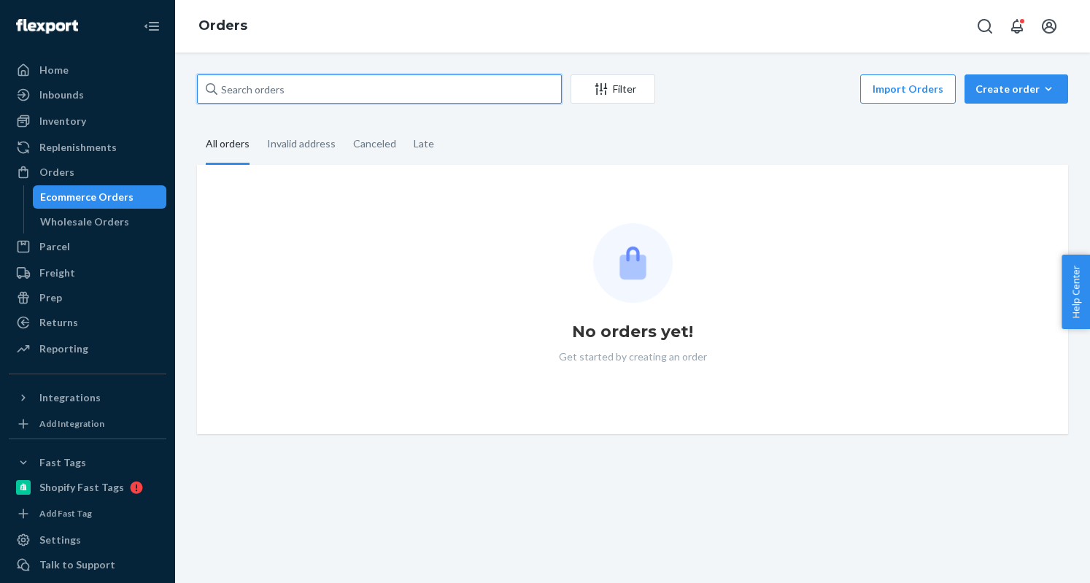
click at [284, 93] on input "text" at bounding box center [379, 88] width 365 height 29
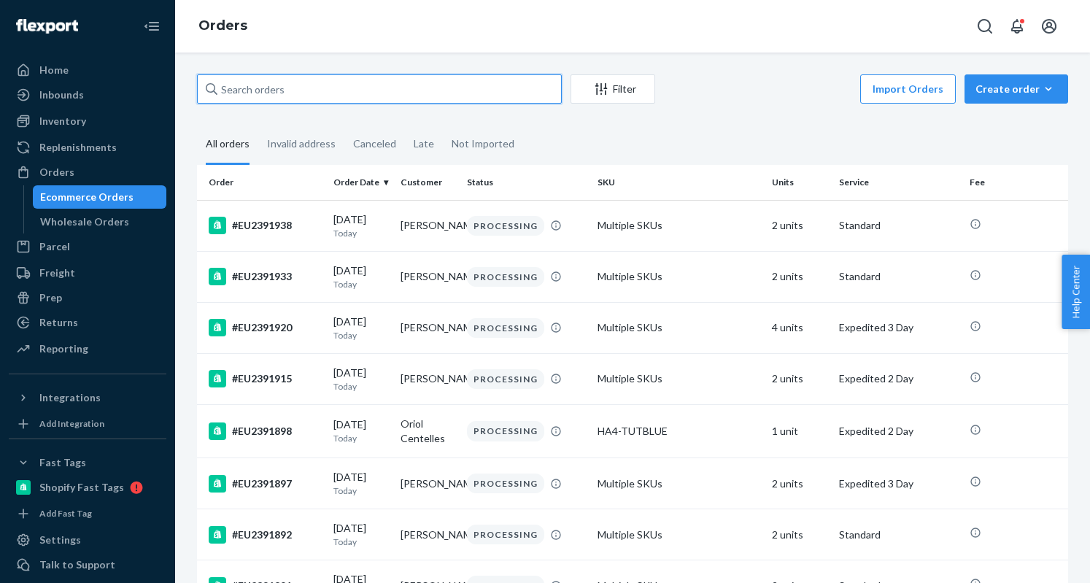
paste input "EU2317497"
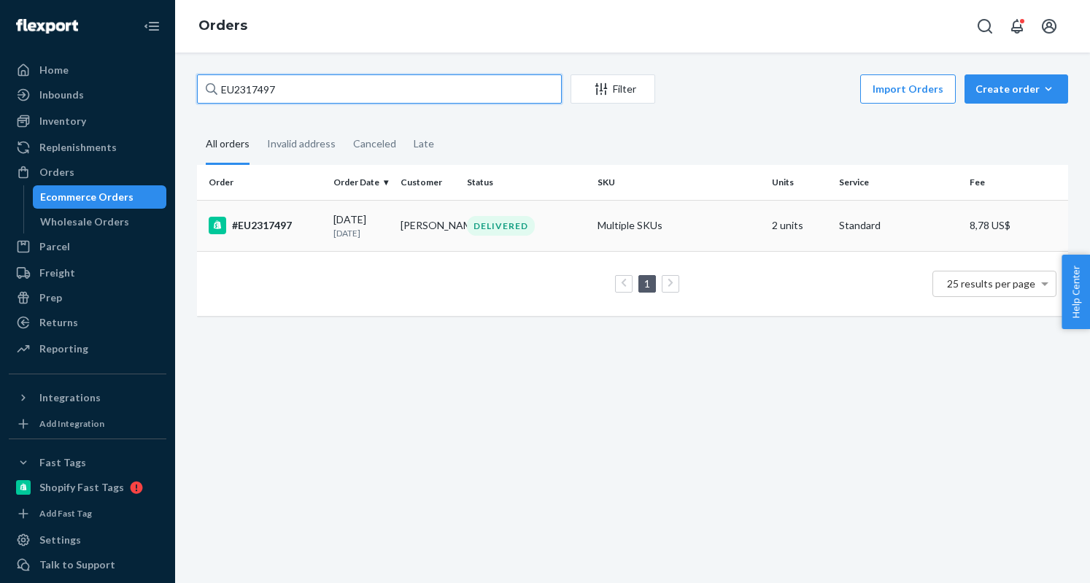
type input "EU2317497"
click at [286, 230] on div "#EU2317497" at bounding box center [265, 226] width 113 height 18
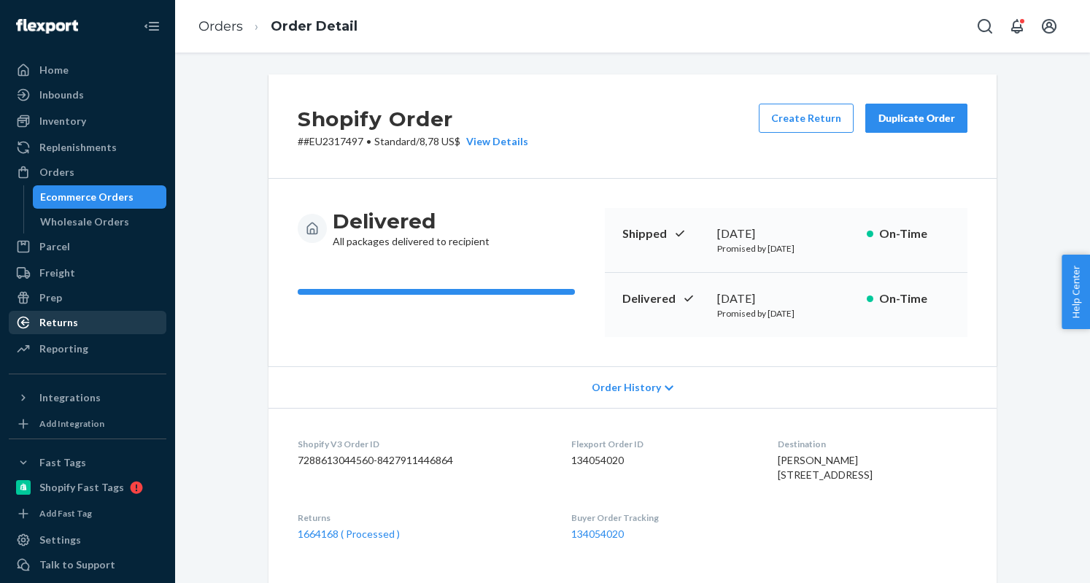
click at [90, 317] on div "Returns" at bounding box center [87, 322] width 155 height 20
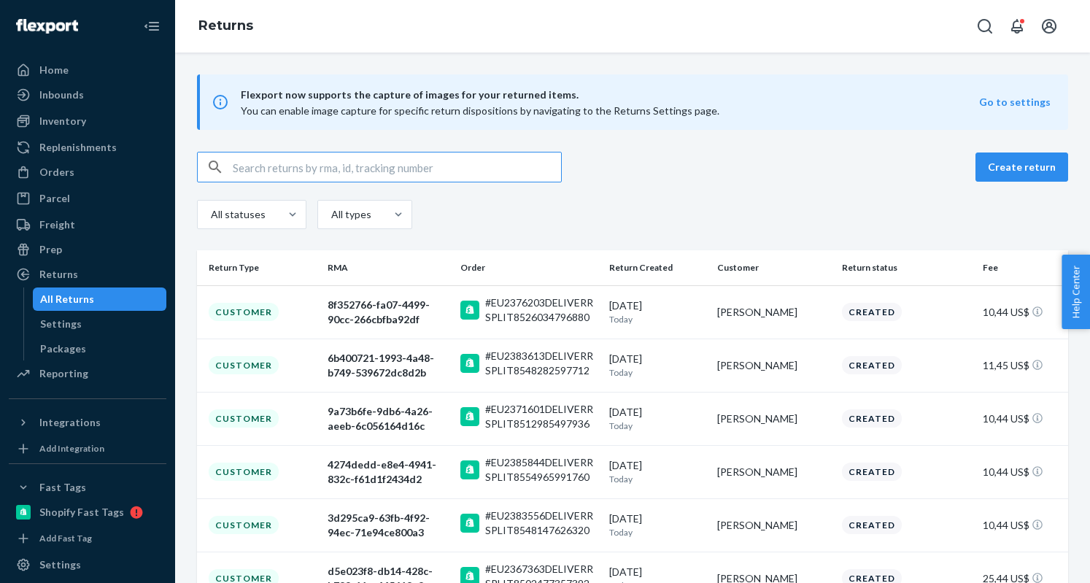
click at [312, 166] on input "text" at bounding box center [397, 167] width 328 height 29
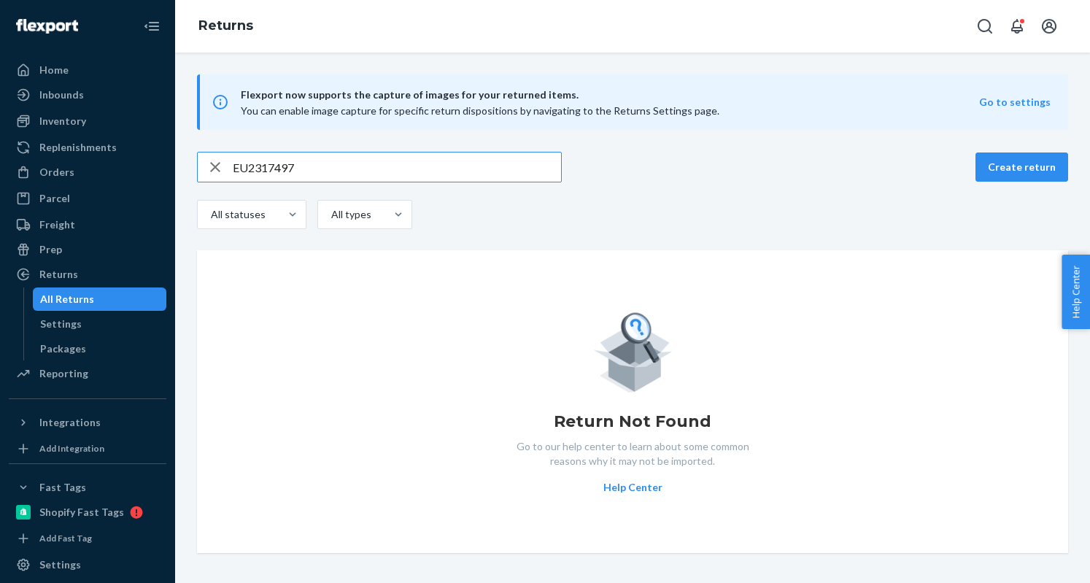
click at [234, 169] on input "EU2317497" at bounding box center [397, 167] width 328 height 29
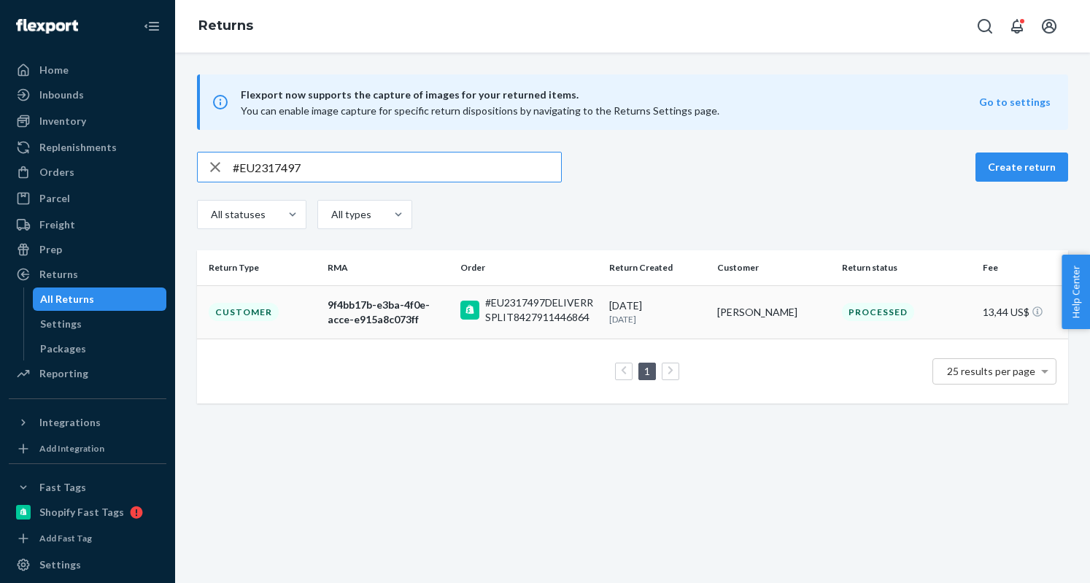
type input "#EU2317497"
click at [384, 315] on div "9f4bb17b-e3ba-4f0e-acce-e915a8c073ff" at bounding box center [388, 312] width 121 height 29
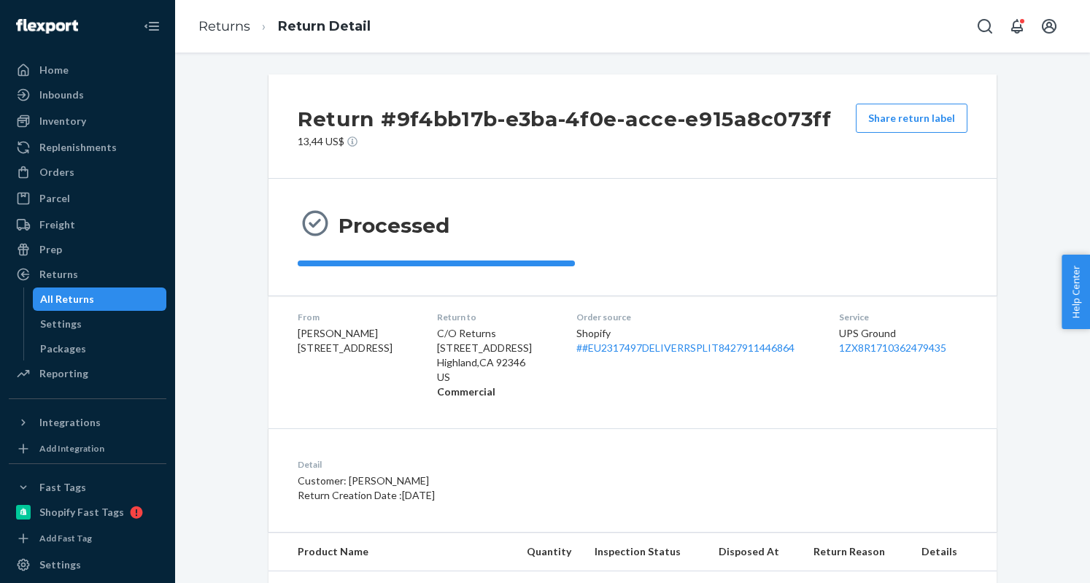
scroll to position [128, 0]
